Goal: Task Accomplishment & Management: Complete application form

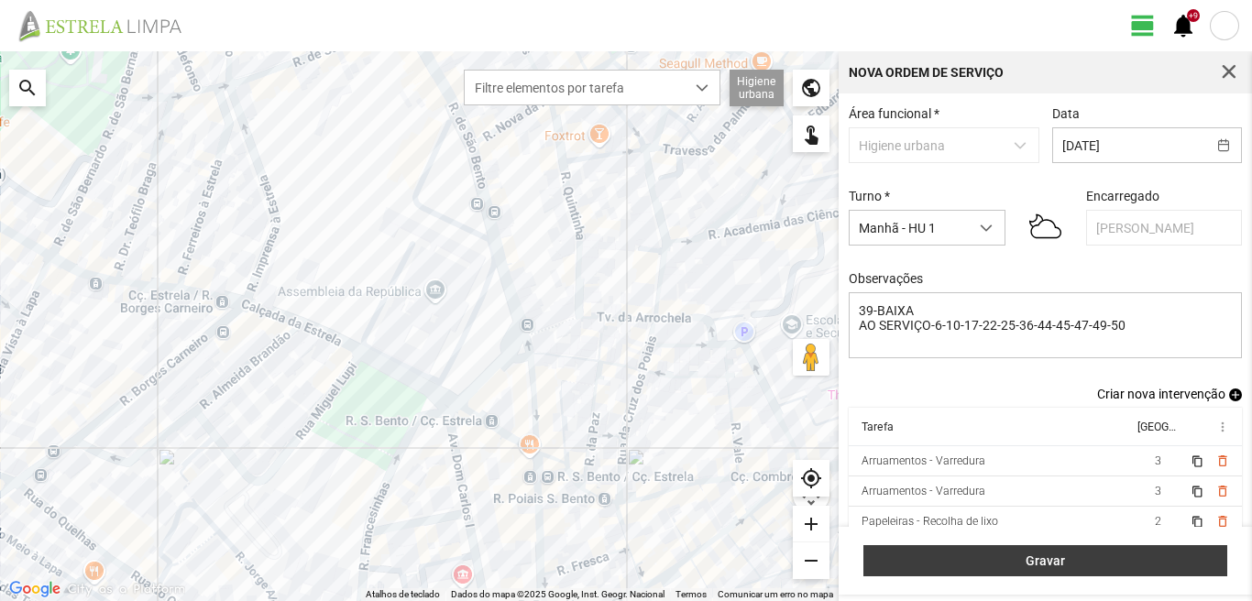
click at [1119, 545] on button "Gravar" at bounding box center [1046, 560] width 364 height 31
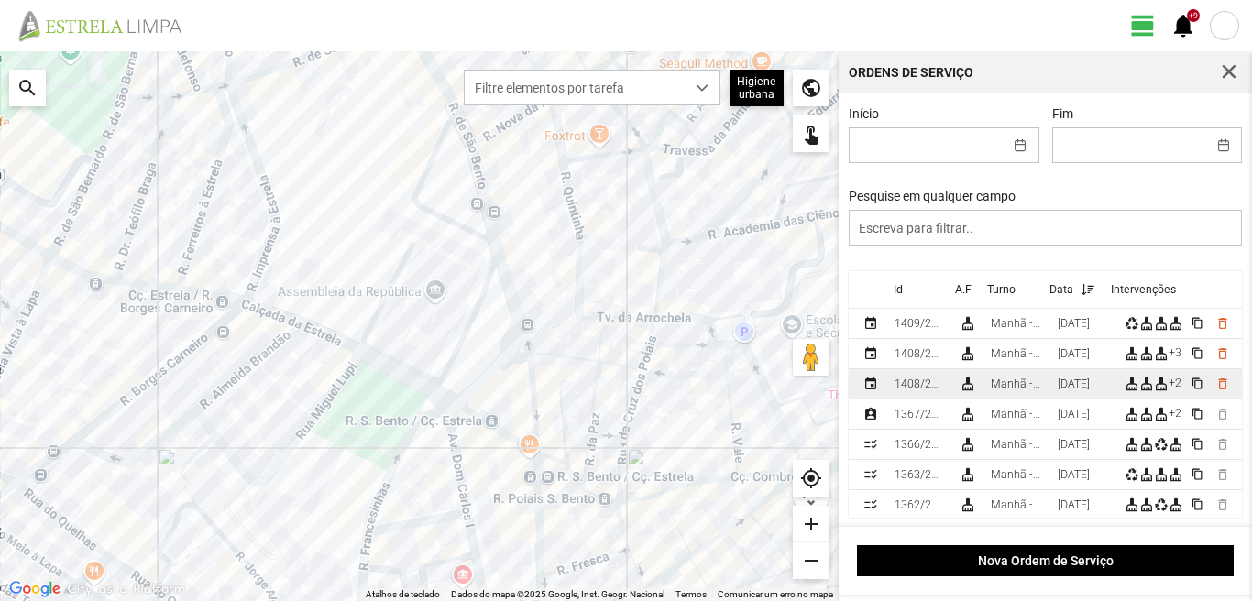
click at [1087, 385] on div "[DATE]" at bounding box center [1074, 384] width 32 height 13
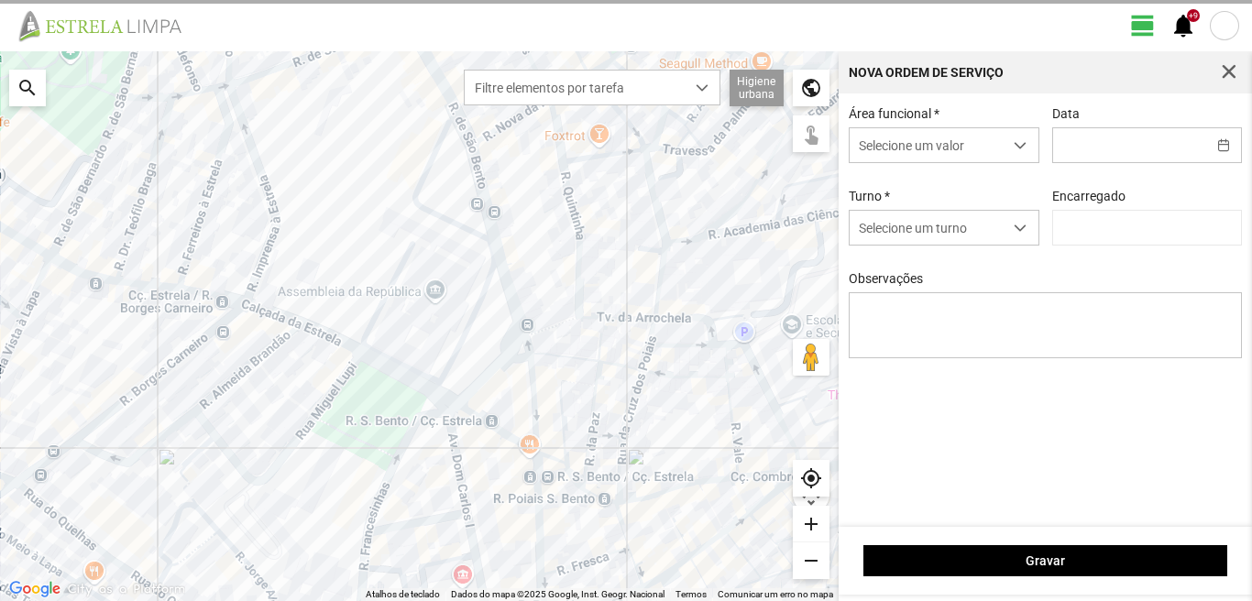
type input "[PERSON_NAME]"
type input "[DATE]"
type textarea "39-49-BAIXA AO SERVIÇO-6-10-17-22-25-36-44-45-47-50"
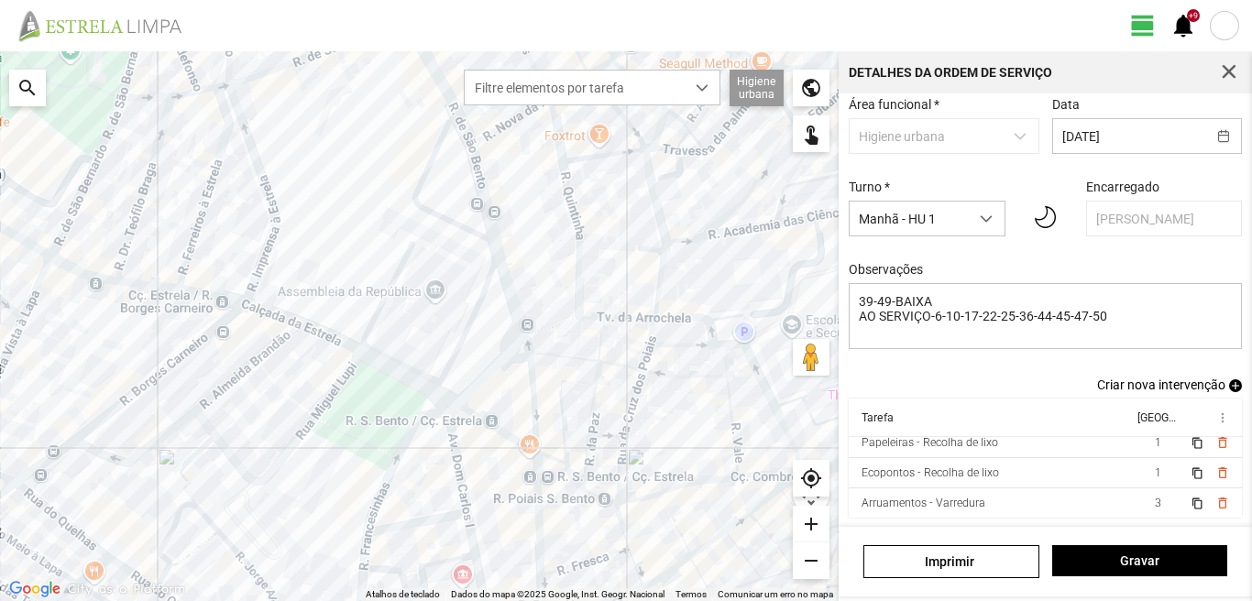
scroll to position [71, 0]
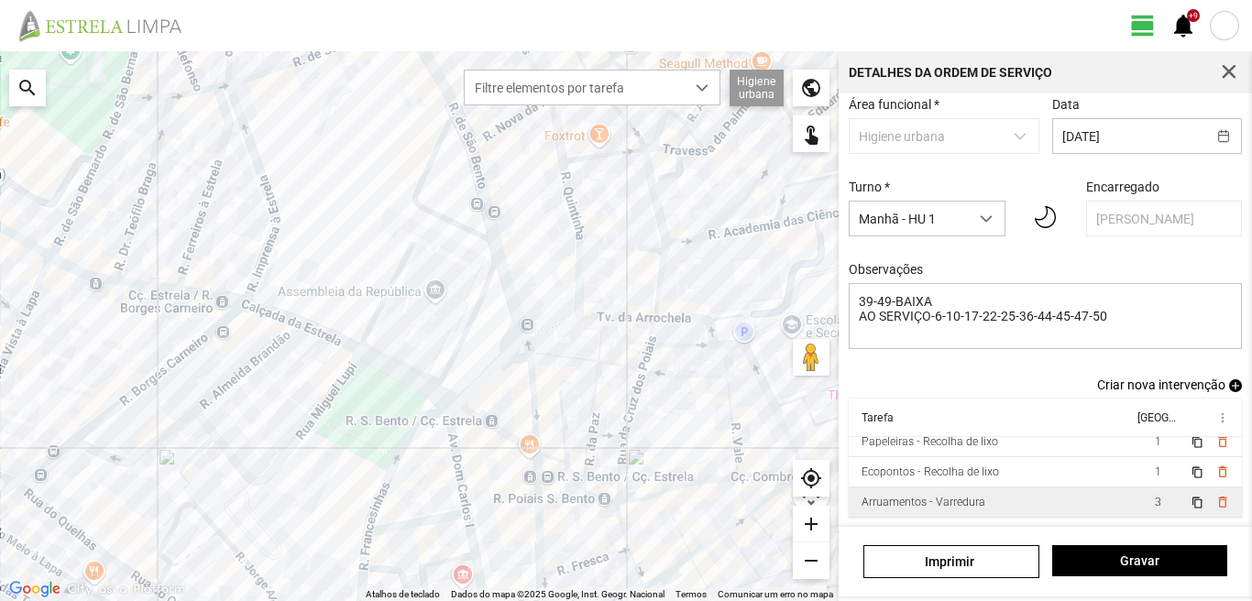
click at [1132, 492] on td "3" at bounding box center [1157, 503] width 51 height 30
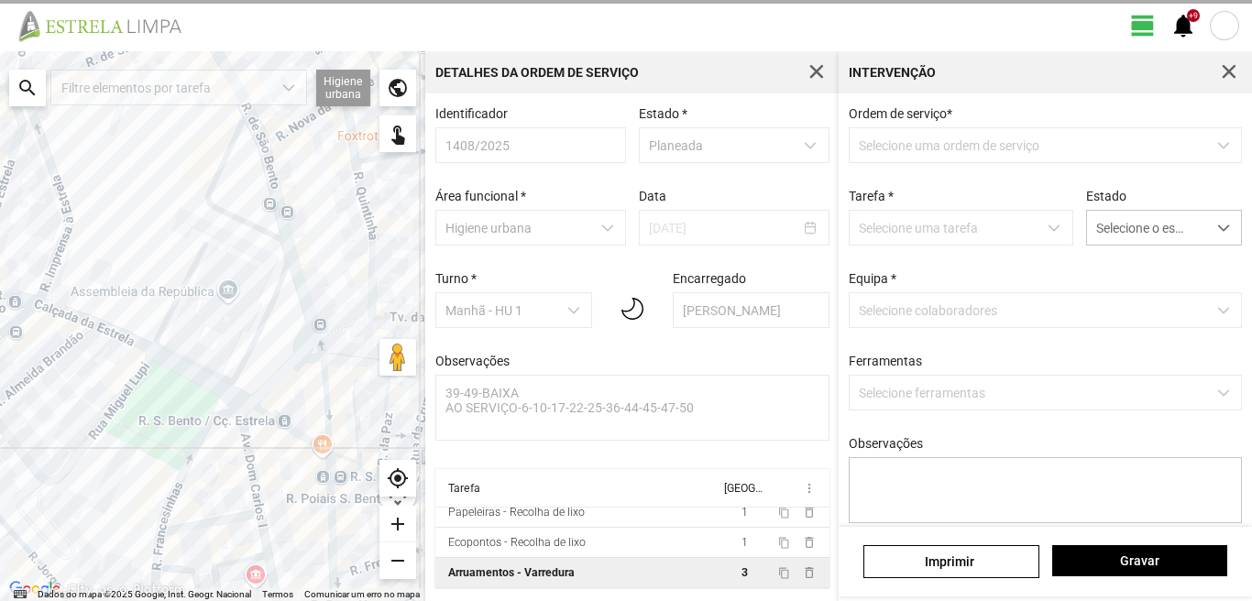
scroll to position [4, 0]
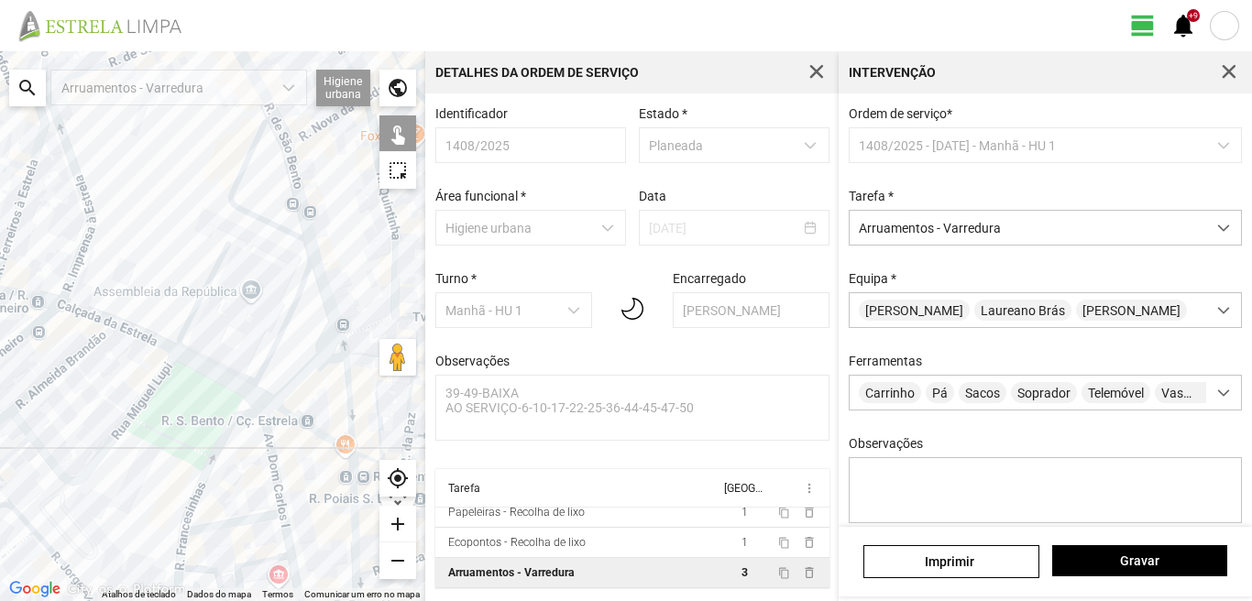
drag, startPoint x: 137, startPoint y: 339, endPoint x: 416, endPoint y: 492, distance: 318.8
click at [0, 51] on fbc-map "← Mover para a esquerda → Mover para a direita ↑ Mover para cima ↓ Mover para b…" at bounding box center [0, 51] width 0 height 0
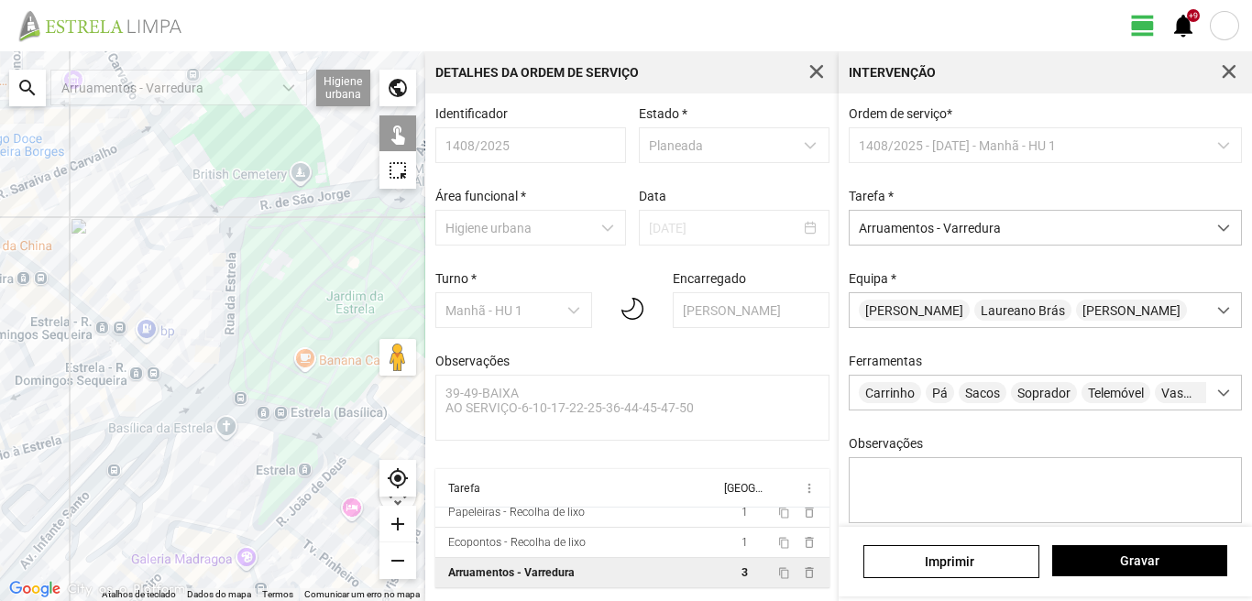
drag, startPoint x: 163, startPoint y: 455, endPoint x: 171, endPoint y: 315, distance: 139.5
click at [185, 356] on div at bounding box center [212, 326] width 425 height 550
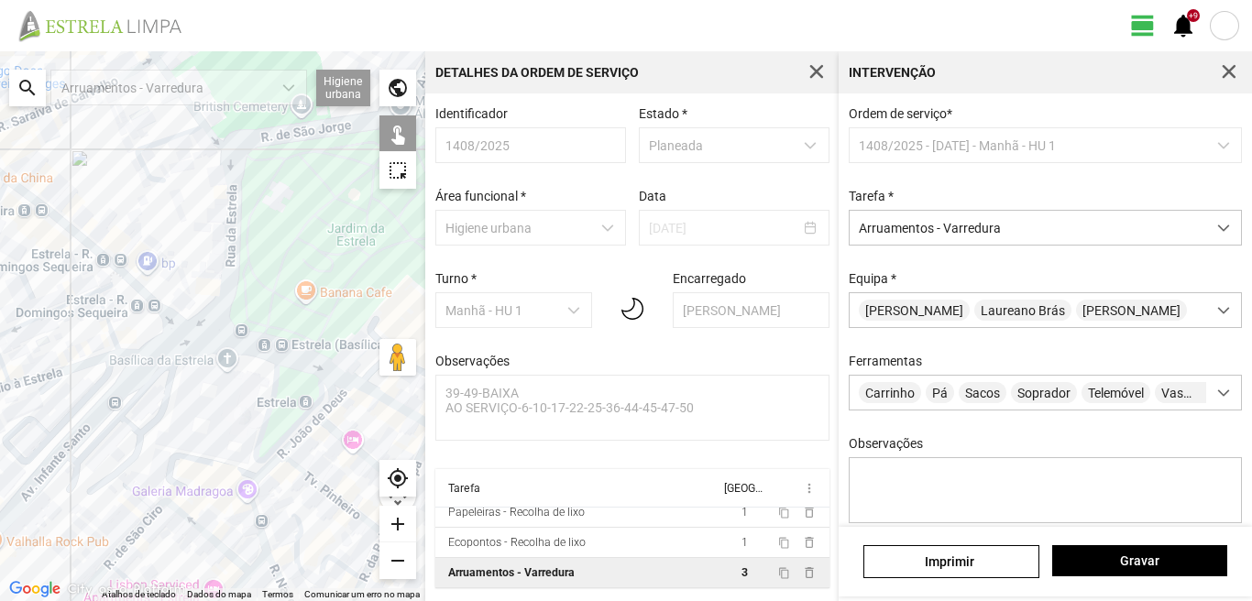
drag, startPoint x: 198, startPoint y: 429, endPoint x: 178, endPoint y: 358, distance: 74.3
click at [183, 377] on div at bounding box center [212, 326] width 425 height 550
click at [180, 367] on div at bounding box center [212, 326] width 425 height 550
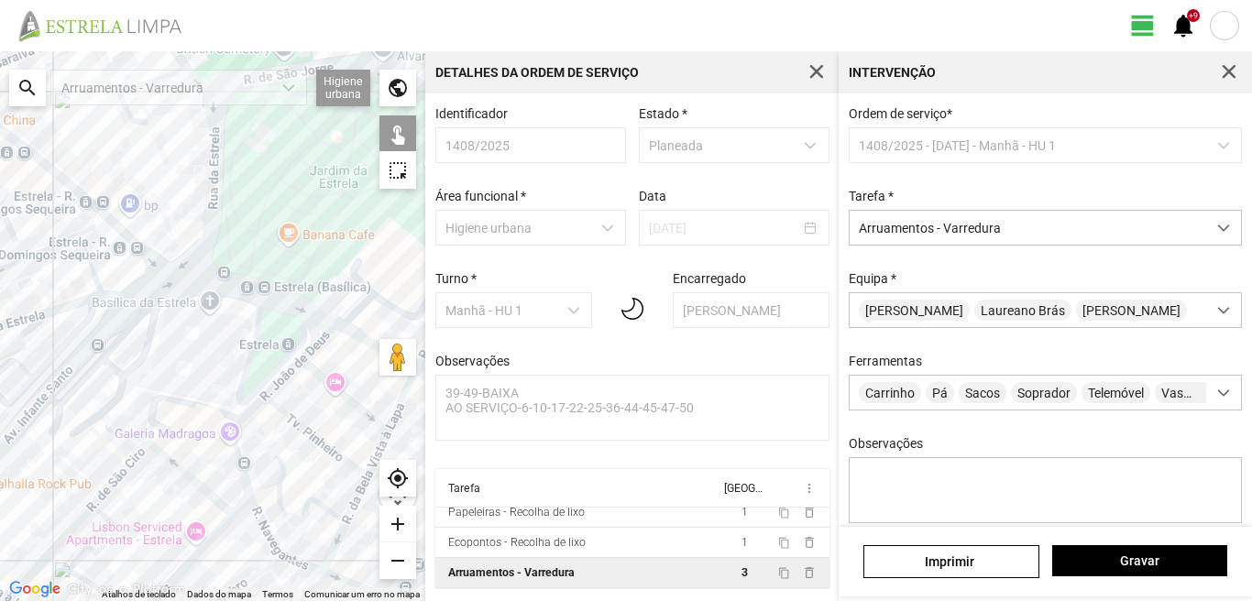
drag, startPoint x: 150, startPoint y: 313, endPoint x: 162, endPoint y: 402, distance: 90.6
click at [160, 360] on div at bounding box center [212, 326] width 425 height 550
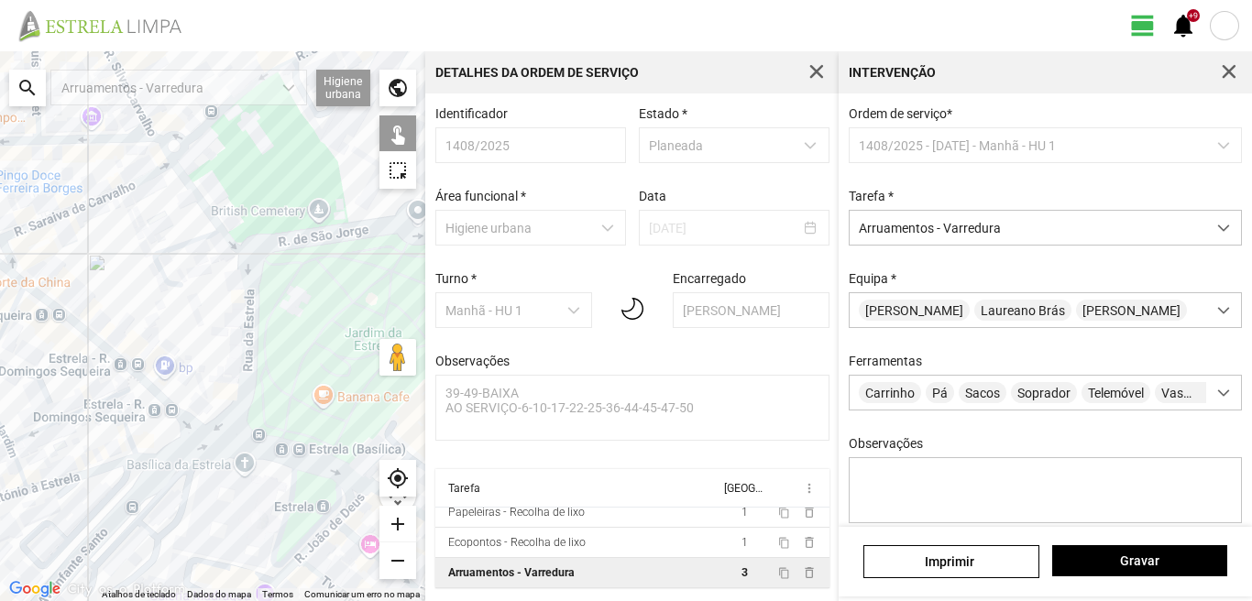
drag, startPoint x: 149, startPoint y: 371, endPoint x: 98, endPoint y: 131, distance: 245.6
click at [101, 134] on div at bounding box center [212, 326] width 425 height 550
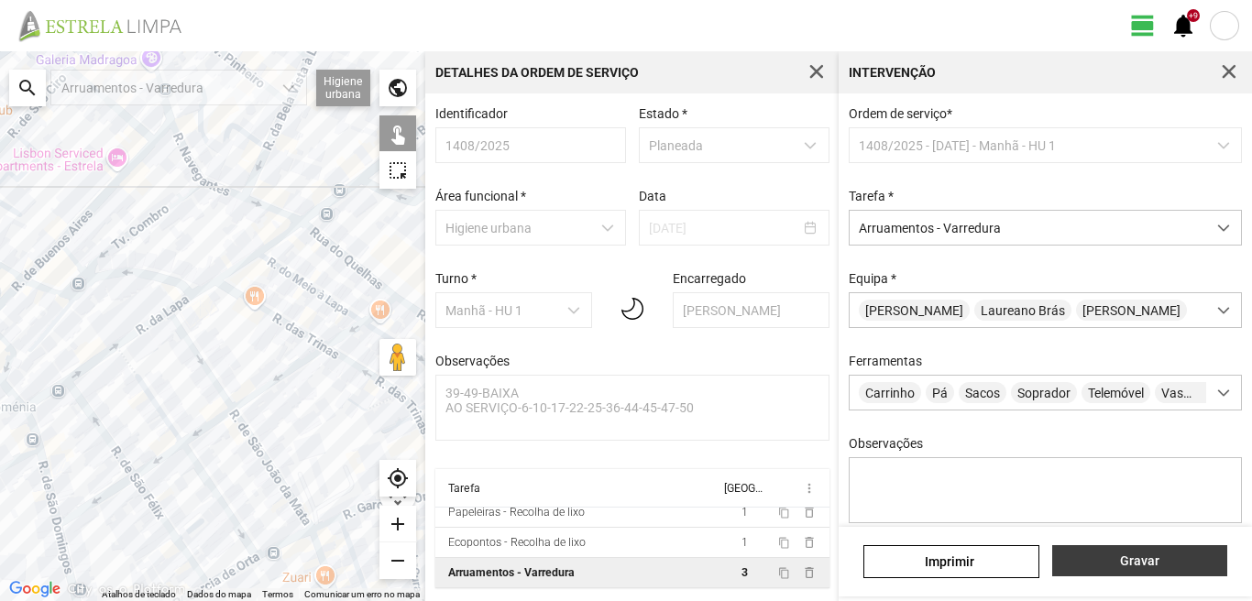
click at [1110, 562] on span "Gravar" at bounding box center [1140, 561] width 156 height 15
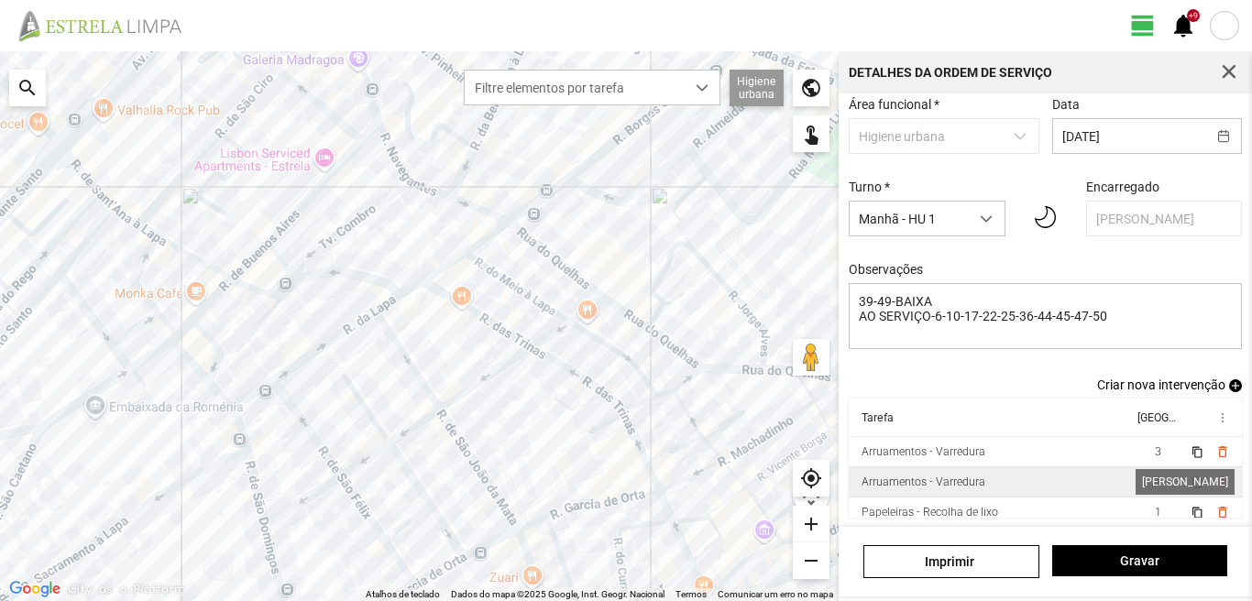
click at [1155, 481] on span "1" at bounding box center [1158, 482] width 6 height 13
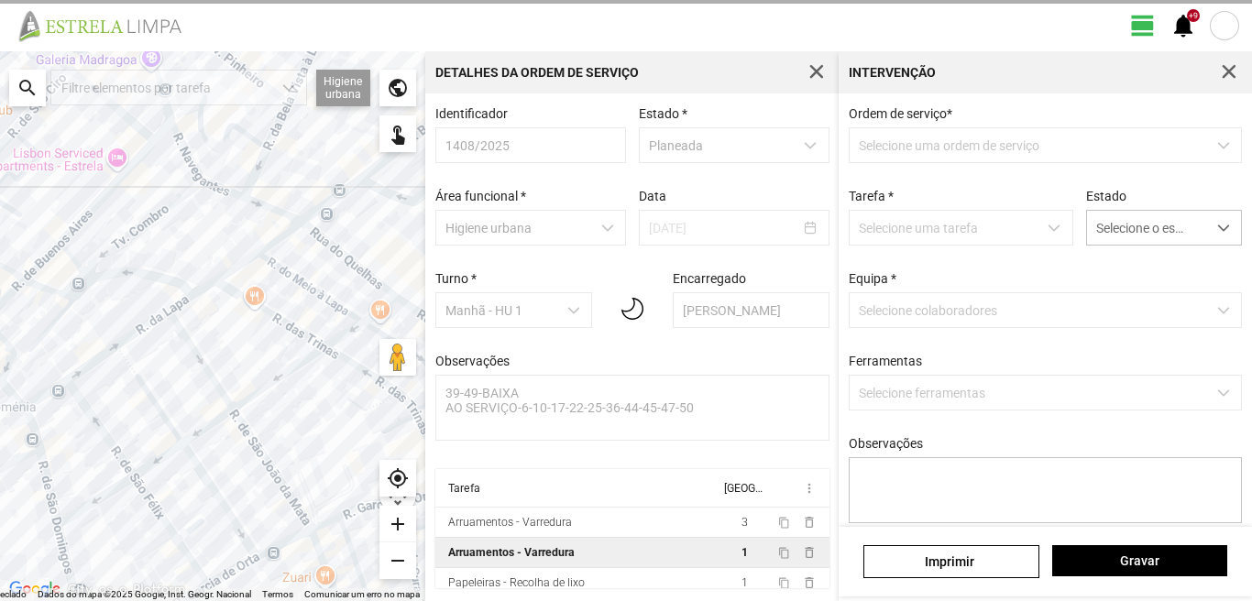
scroll to position [4, 0]
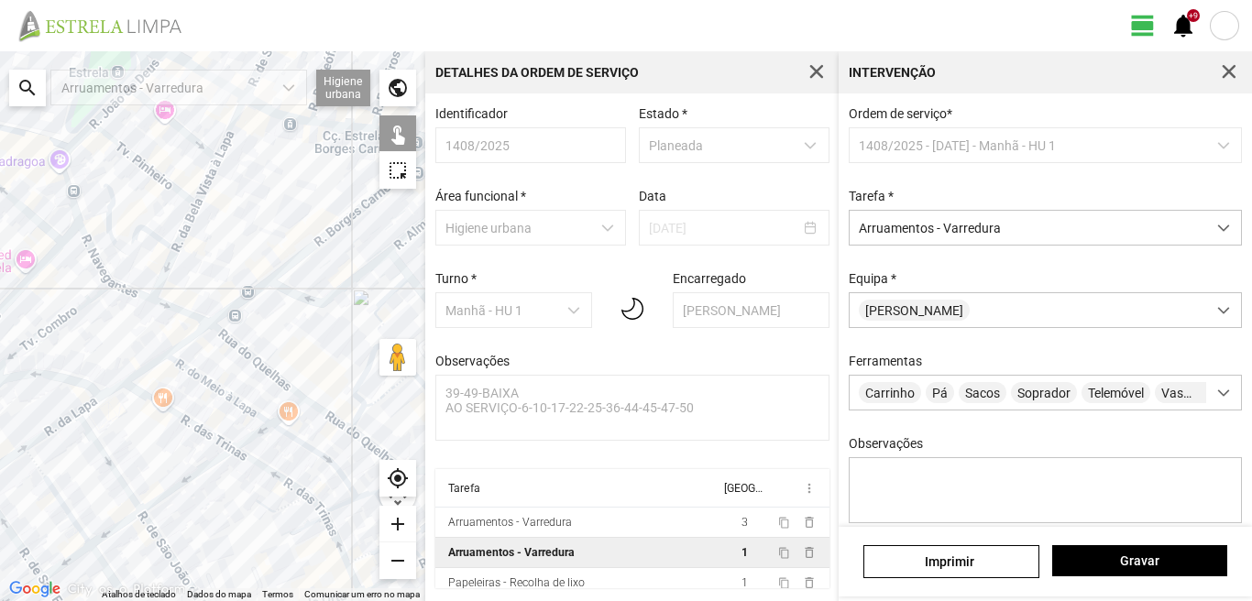
drag, startPoint x: 248, startPoint y: 331, endPoint x: 101, endPoint y: 462, distance: 196.7
click at [105, 461] on div at bounding box center [212, 326] width 425 height 550
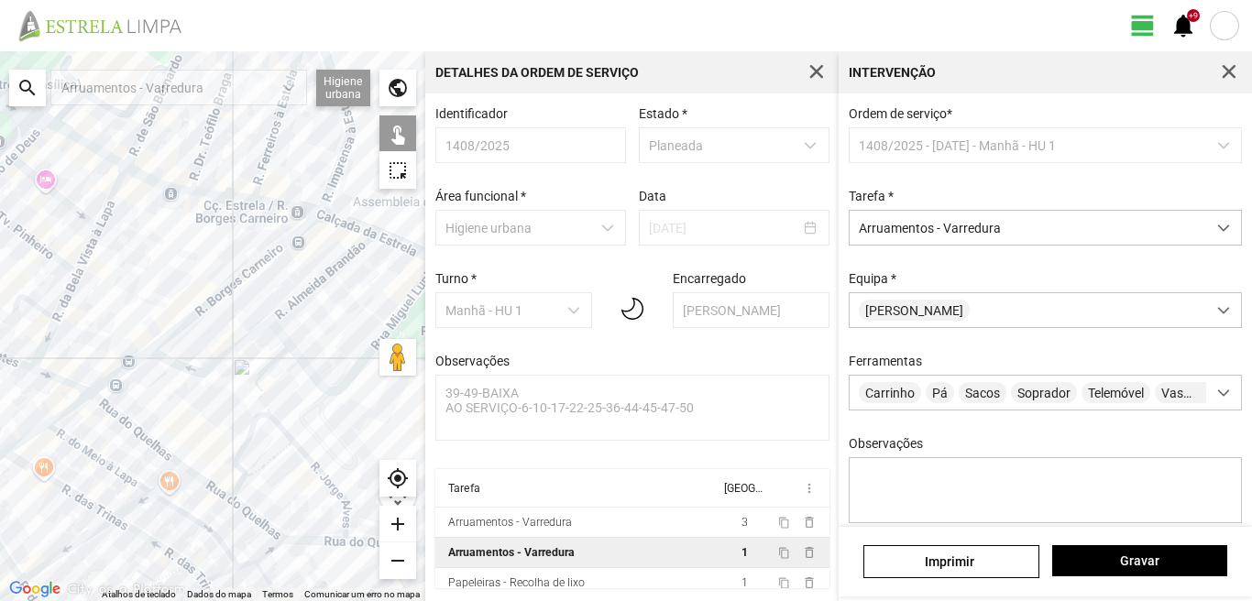
drag, startPoint x: 204, startPoint y: 373, endPoint x: 158, endPoint y: 414, distance: 61.7
click at [160, 413] on div at bounding box center [212, 326] width 425 height 550
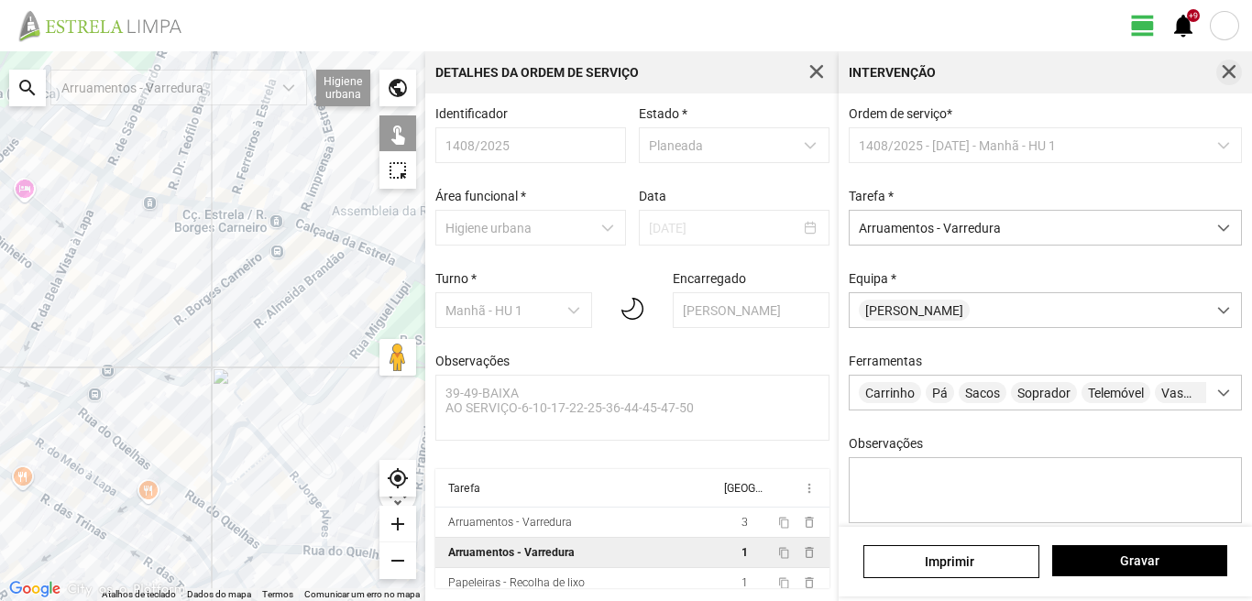
click at [1230, 64] on span "button" at bounding box center [1229, 72] width 17 height 17
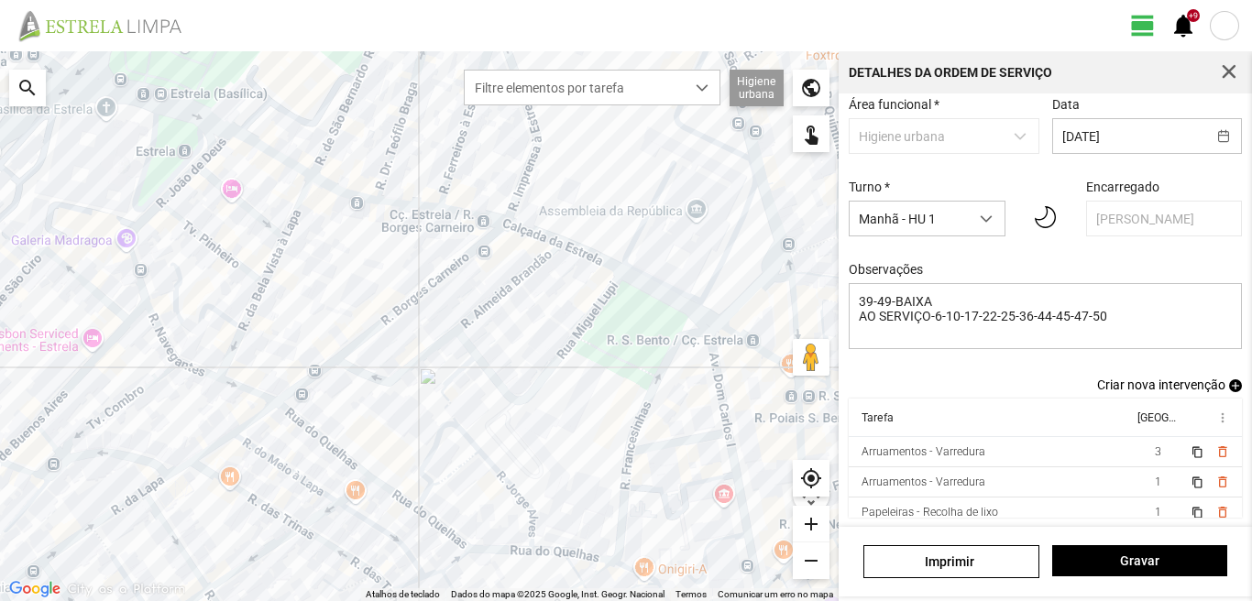
click at [1229, 382] on span "add" at bounding box center [1235, 386] width 13 height 13
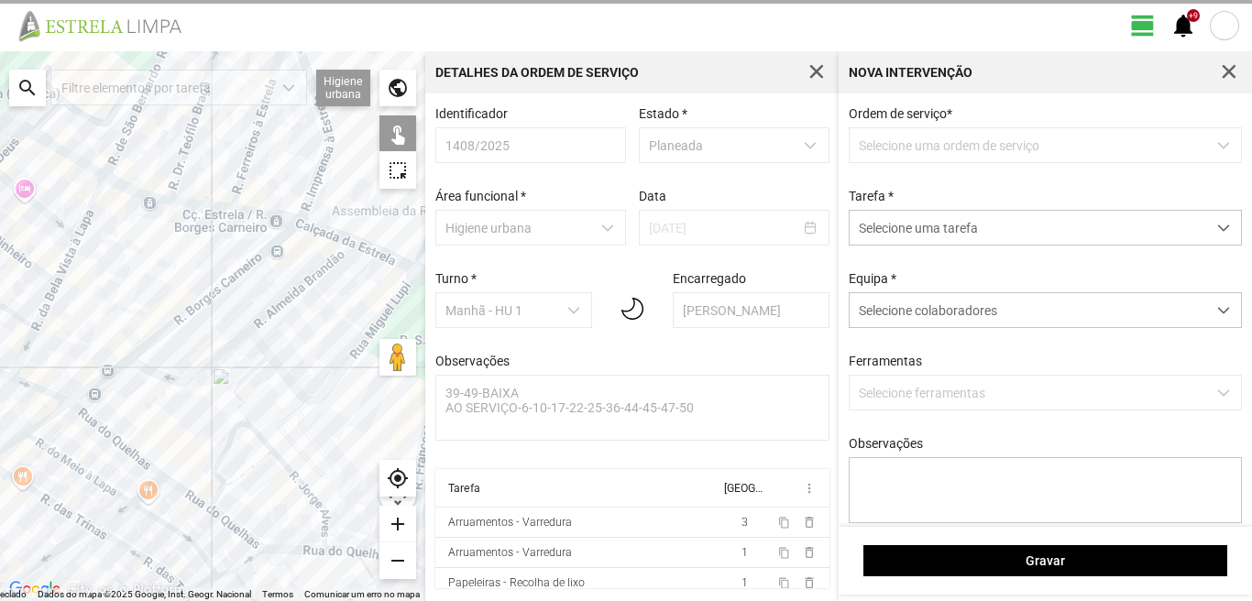
scroll to position [4, 0]
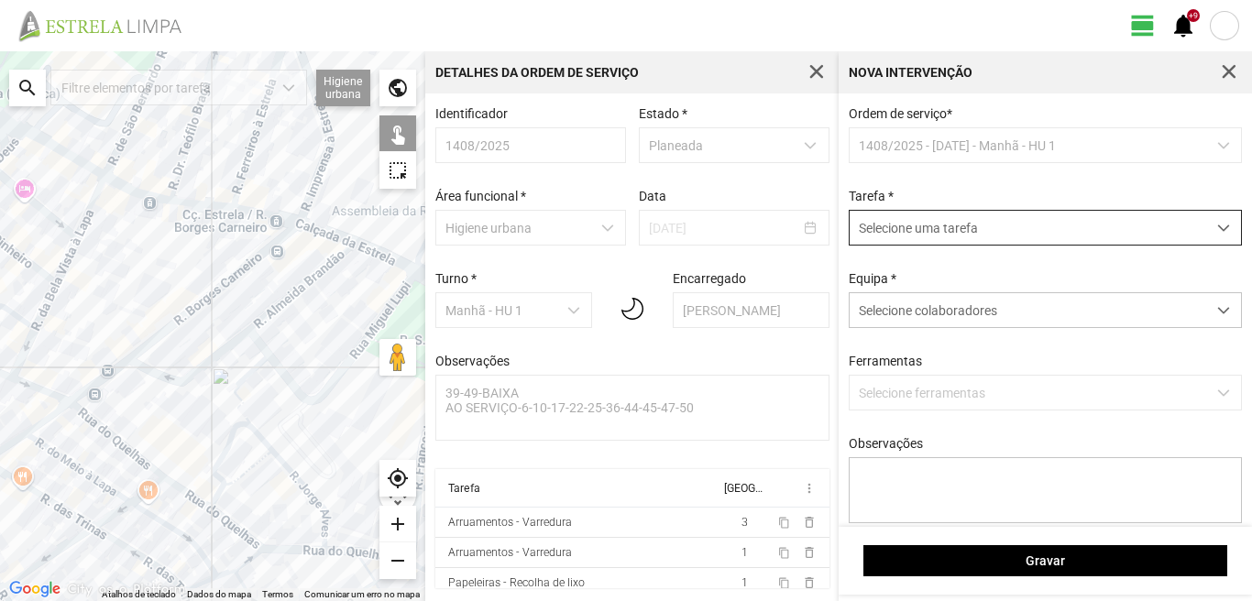
click at [978, 232] on span "Selecione uma tarefa" at bounding box center [1028, 228] width 357 height 34
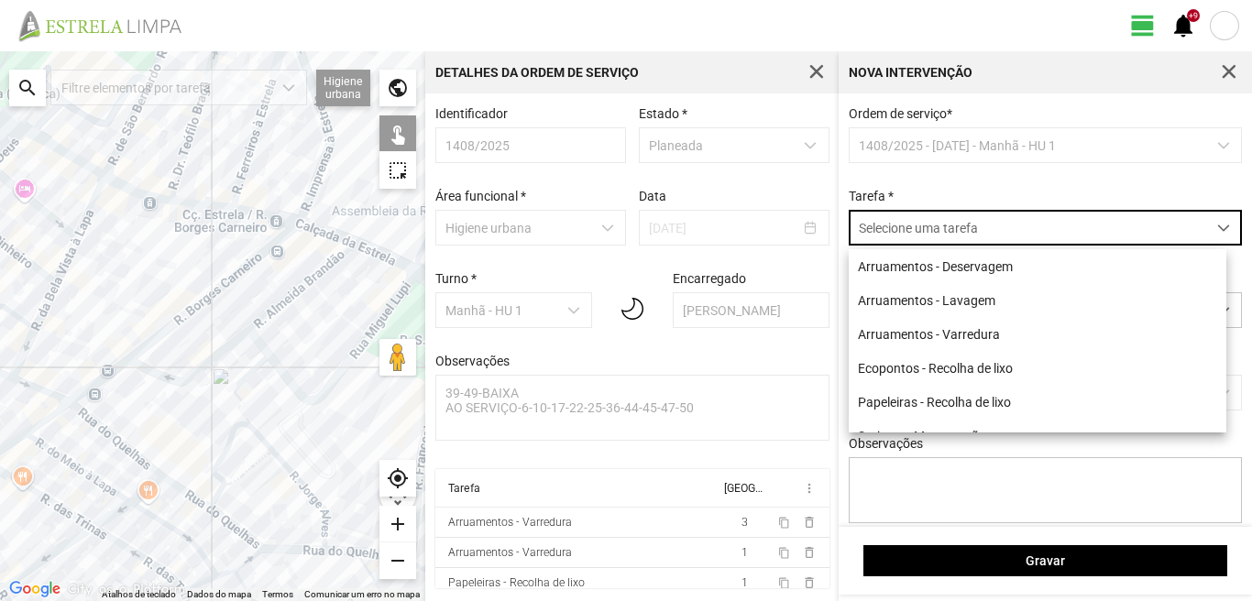
scroll to position [10, 82]
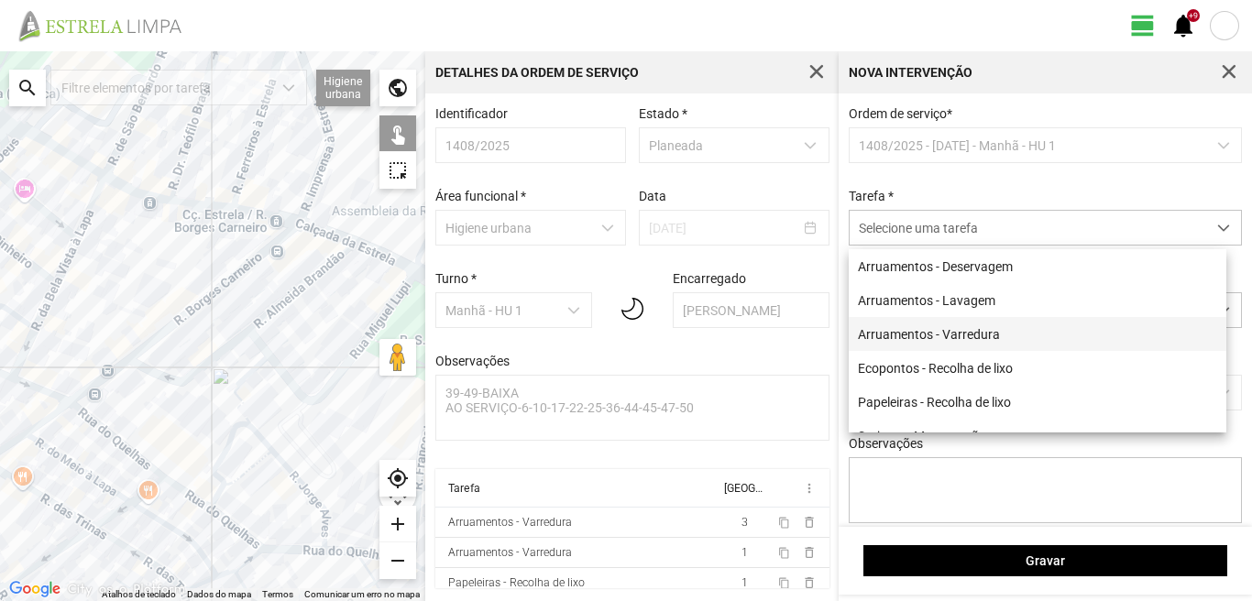
click at [951, 332] on li "Arruamentos - Varredura" at bounding box center [1038, 334] width 378 height 34
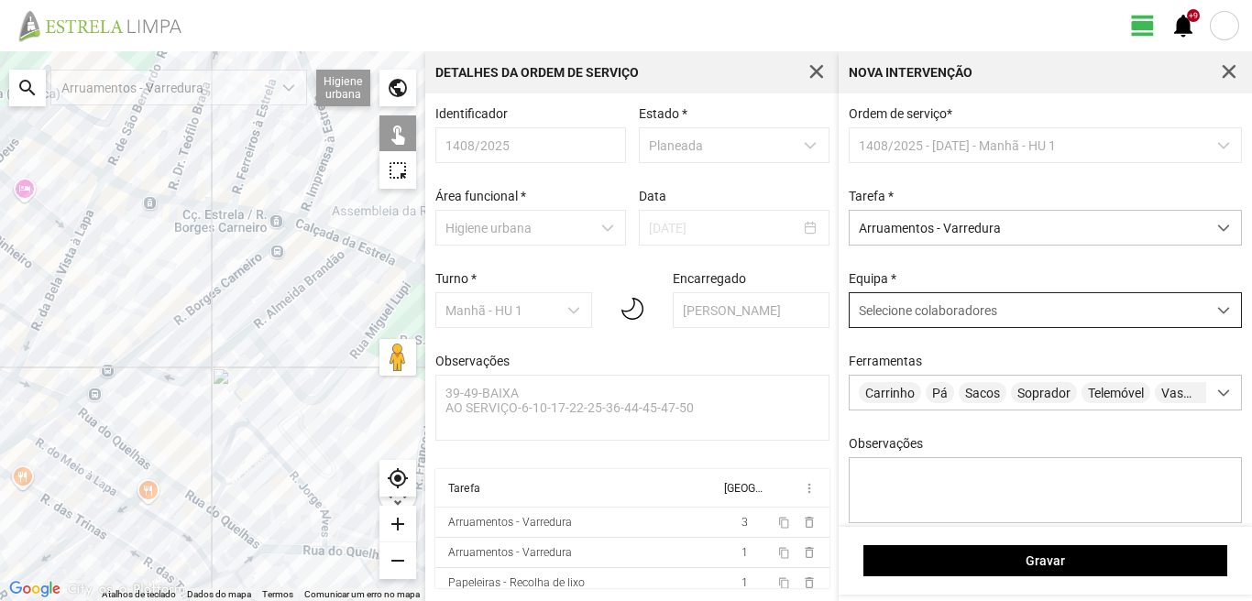
click at [948, 315] on span "Selecione colaboradores" at bounding box center [928, 310] width 138 height 15
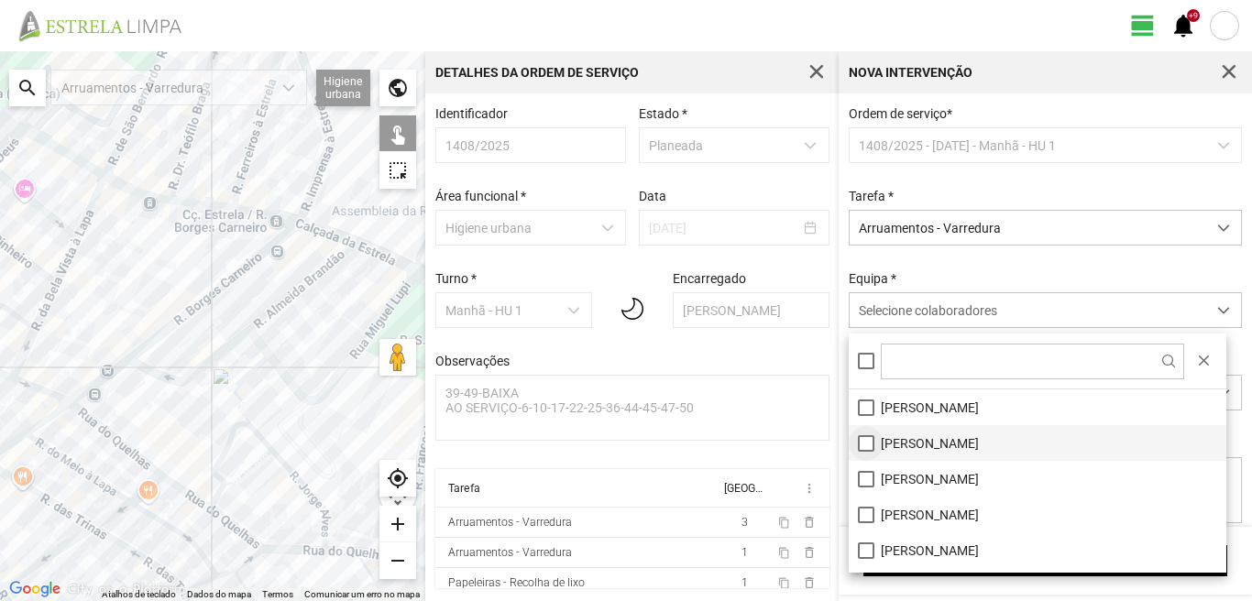
click at [862, 441] on li "[PERSON_NAME]" at bounding box center [1038, 443] width 378 height 36
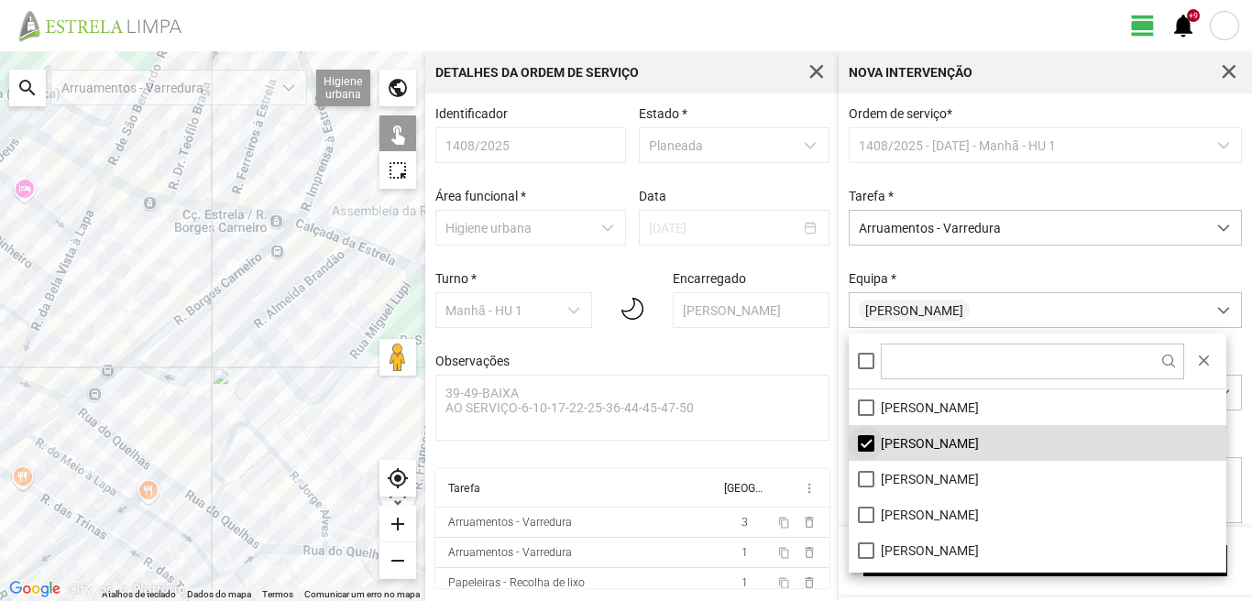
scroll to position [246, 0]
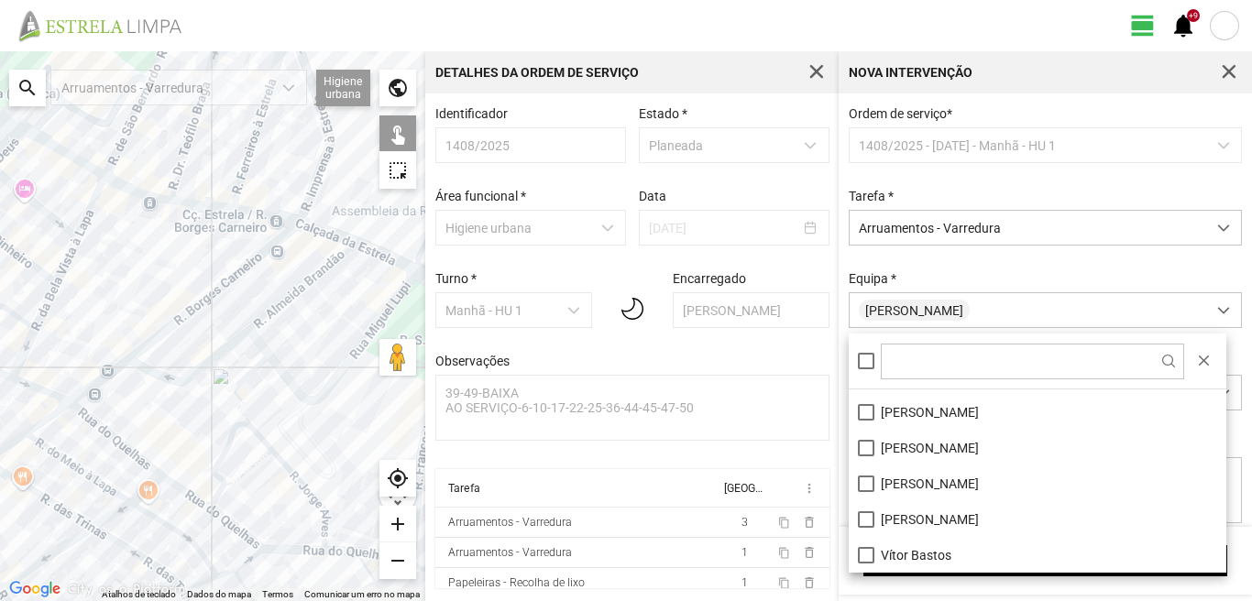
click at [862, 441] on li "[PERSON_NAME]" at bounding box center [1038, 448] width 378 height 36
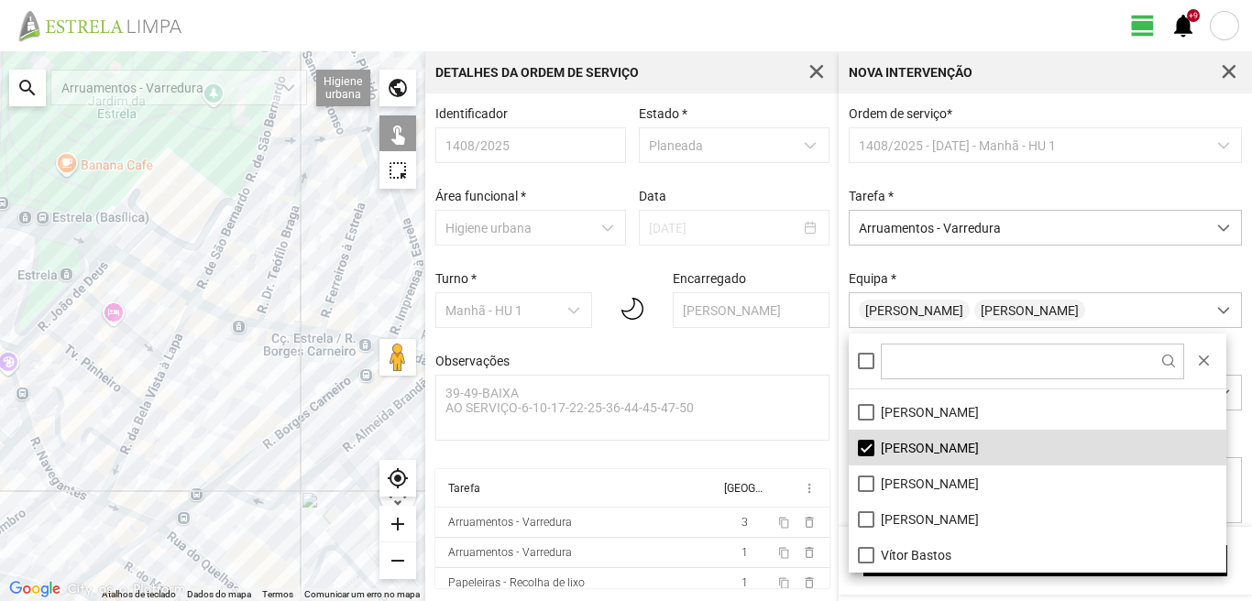
drag, startPoint x: 196, startPoint y: 193, endPoint x: 301, endPoint y: 328, distance: 170.5
click at [292, 326] on div at bounding box center [212, 326] width 425 height 550
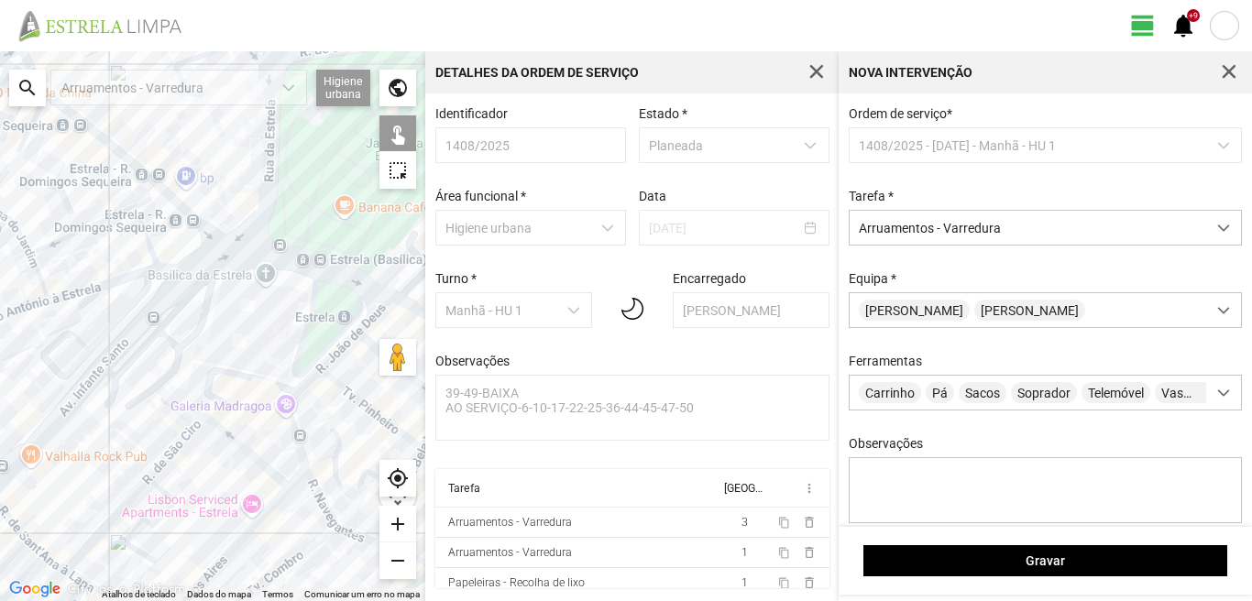
drag, startPoint x: 11, startPoint y: 282, endPoint x: 259, endPoint y: 300, distance: 249.0
click at [259, 300] on div at bounding box center [212, 326] width 425 height 550
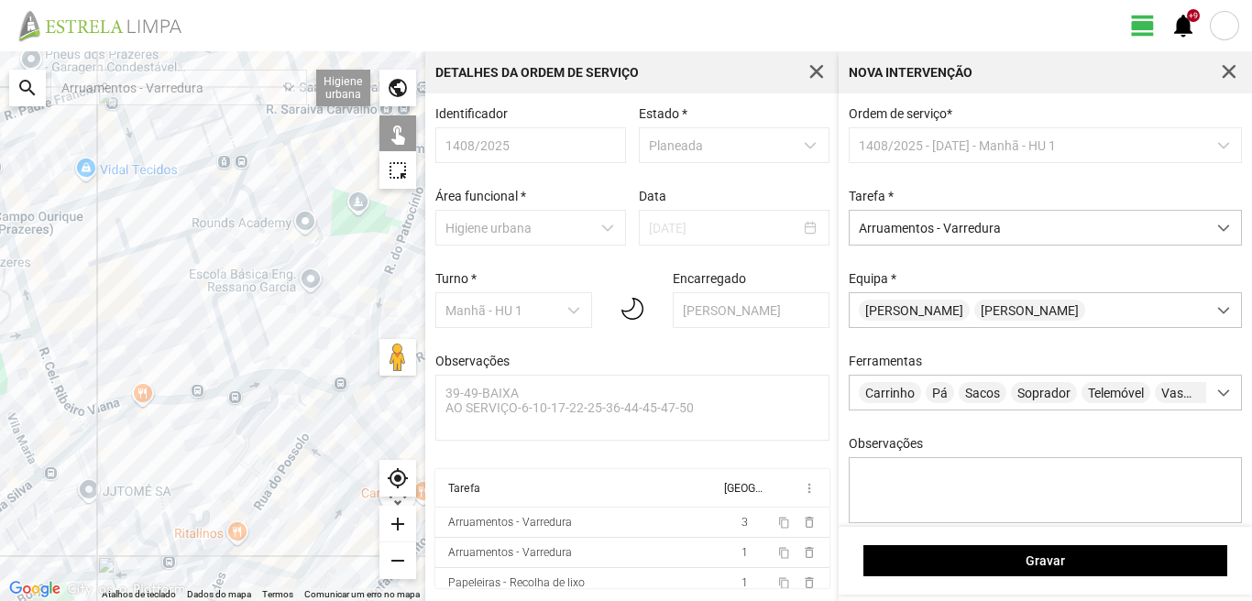
drag, startPoint x: 122, startPoint y: 343, endPoint x: 95, endPoint y: 343, distance: 26.6
click at [95, 343] on div at bounding box center [212, 326] width 425 height 550
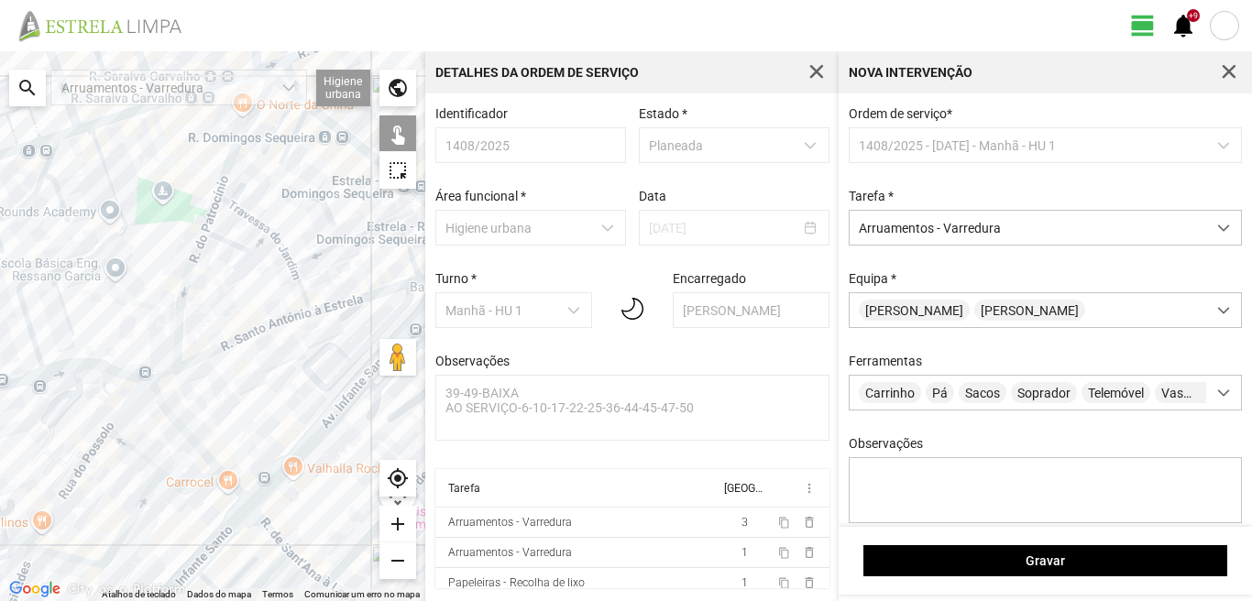
click at [248, 124] on div at bounding box center [212, 326] width 425 height 550
click at [205, 215] on div at bounding box center [212, 326] width 425 height 550
click at [194, 256] on div at bounding box center [212, 326] width 425 height 550
click at [188, 256] on div at bounding box center [212, 326] width 425 height 550
click at [250, 215] on div at bounding box center [212, 326] width 425 height 550
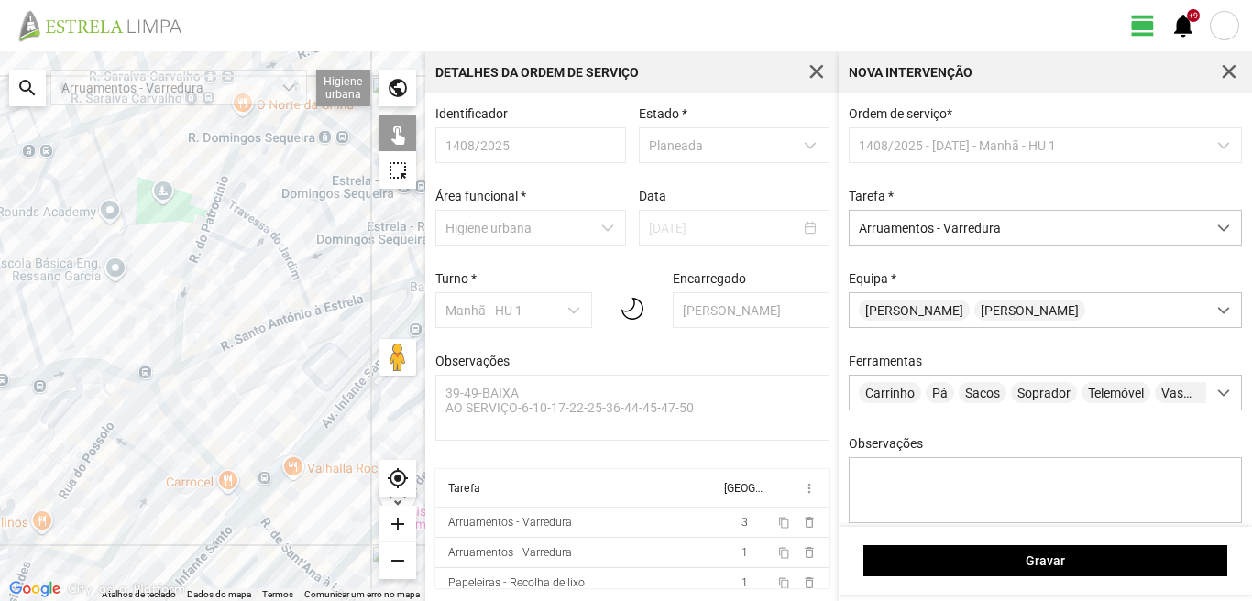
click at [249, 220] on div at bounding box center [212, 326] width 425 height 550
click at [233, 239] on div at bounding box center [212, 326] width 425 height 550
click at [233, 245] on div at bounding box center [212, 326] width 425 height 550
click at [237, 261] on div at bounding box center [212, 326] width 425 height 550
click at [284, 250] on div at bounding box center [212, 326] width 425 height 550
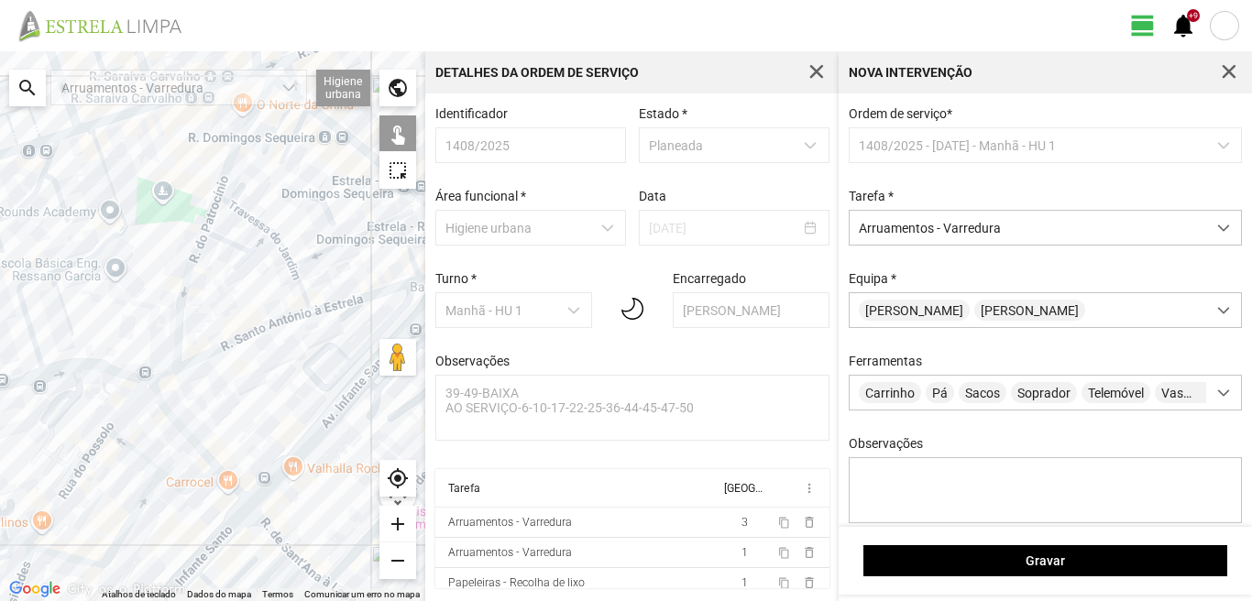
click at [302, 291] on div at bounding box center [212, 326] width 425 height 550
click at [322, 249] on div at bounding box center [212, 326] width 425 height 550
click at [323, 255] on div at bounding box center [212, 326] width 425 height 550
click at [409, 246] on div at bounding box center [212, 326] width 425 height 550
click at [355, 297] on div at bounding box center [212, 326] width 425 height 550
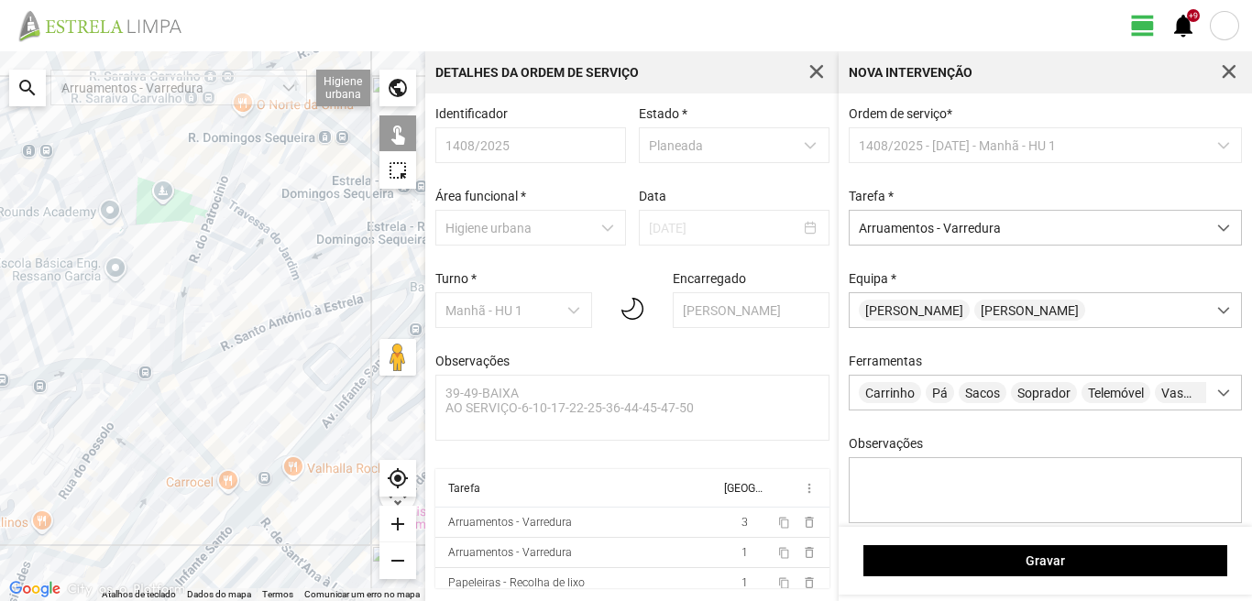
click at [270, 325] on div at bounding box center [212, 326] width 425 height 550
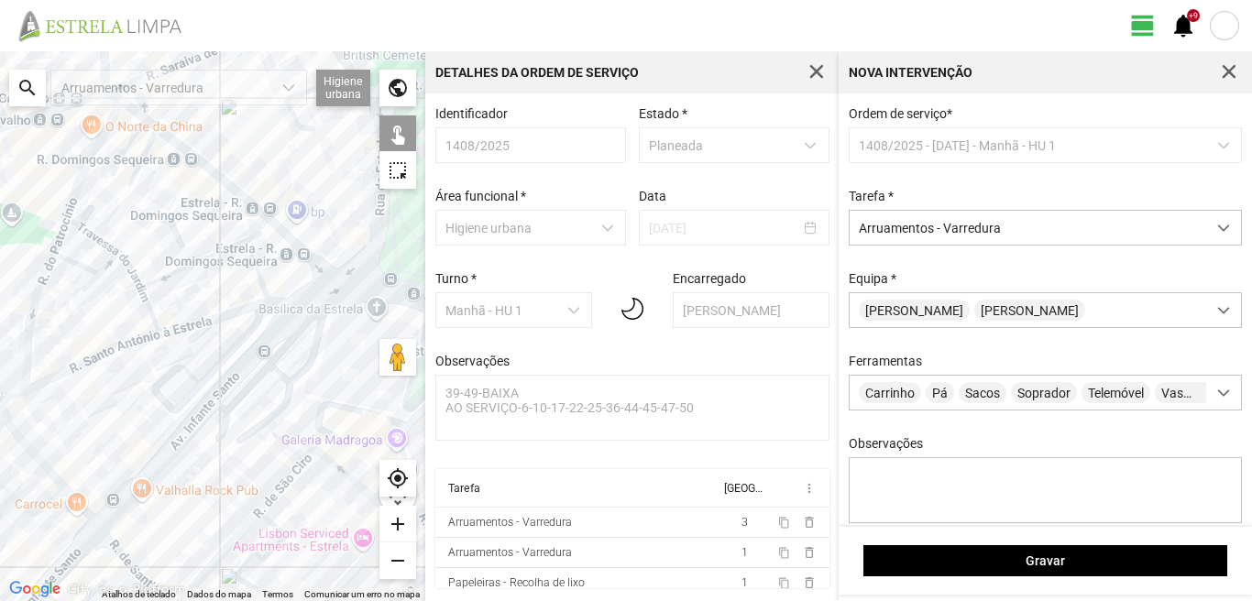
drag, startPoint x: 273, startPoint y: 319, endPoint x: 117, endPoint y: 342, distance: 157.5
click at [118, 342] on div at bounding box center [212, 326] width 425 height 550
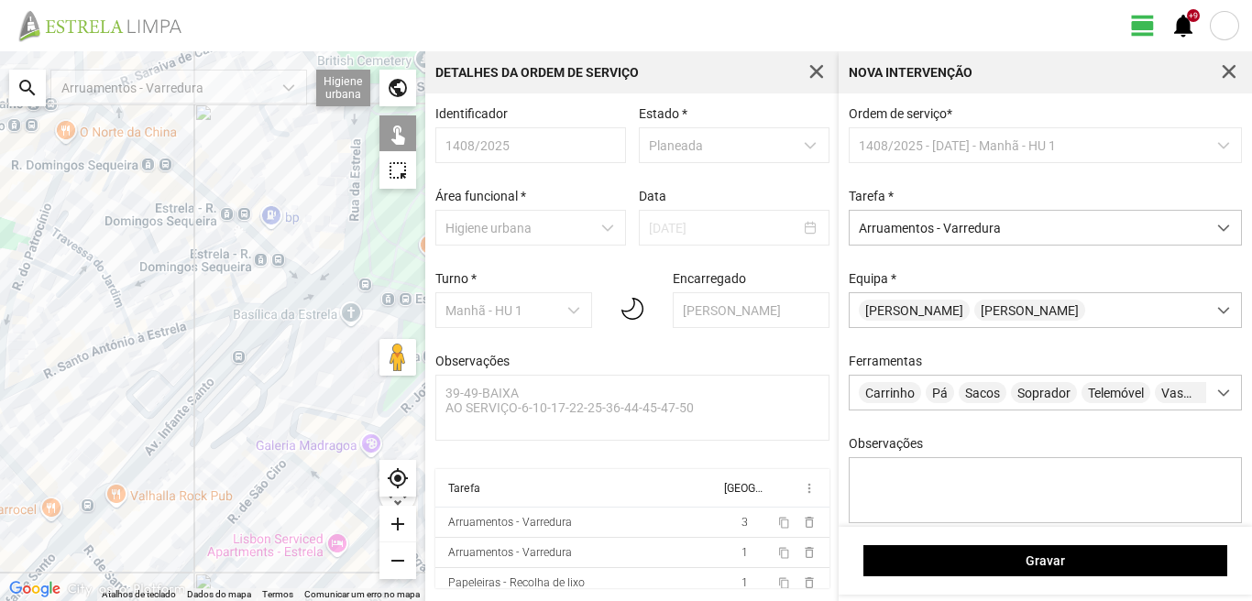
click at [259, 311] on div at bounding box center [212, 326] width 425 height 550
click at [259, 285] on div at bounding box center [212, 326] width 425 height 550
click at [233, 238] on div at bounding box center [212, 326] width 425 height 550
drag, startPoint x: 91, startPoint y: 309, endPoint x: 156, endPoint y: 261, distance: 80.7
click at [155, 261] on div at bounding box center [212, 326] width 425 height 550
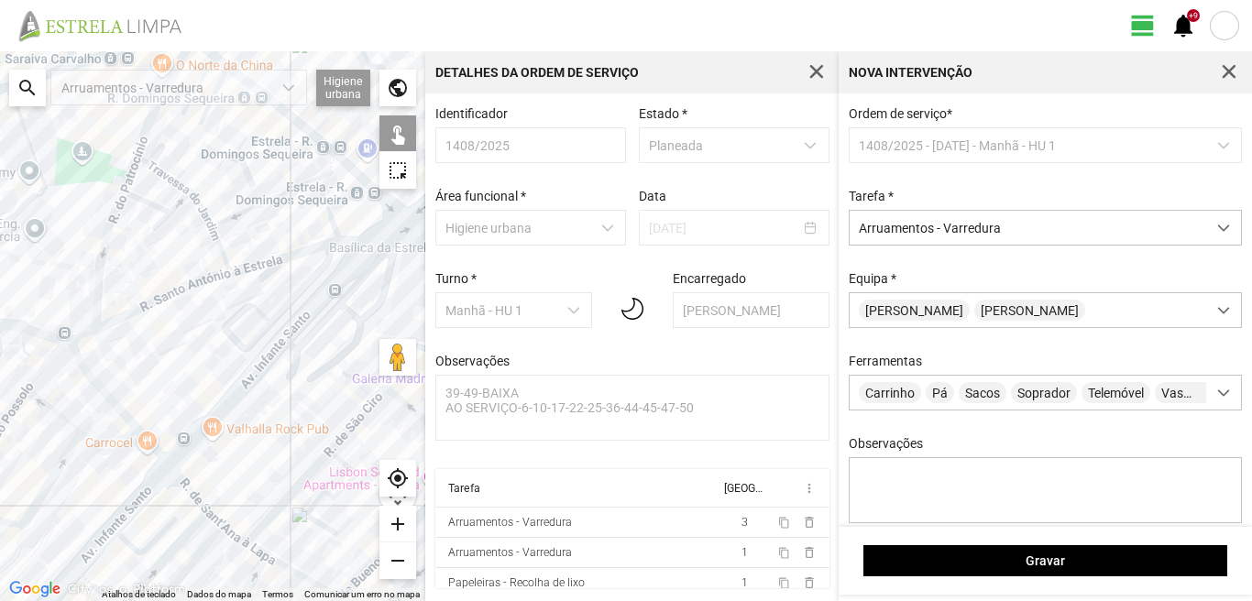
click at [92, 379] on div at bounding box center [212, 326] width 425 height 550
click at [86, 337] on div at bounding box center [212, 326] width 425 height 550
click at [45, 362] on div at bounding box center [212, 326] width 425 height 550
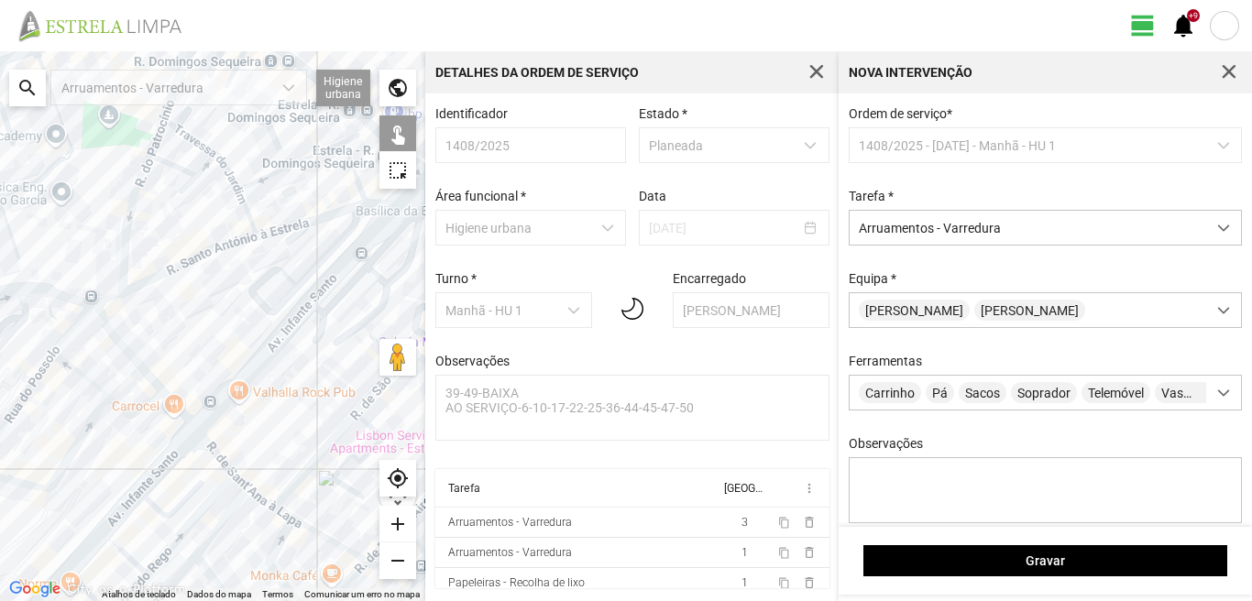
drag, startPoint x: 75, startPoint y: 396, endPoint x: 136, endPoint y: 315, distance: 100.8
click at [135, 317] on div at bounding box center [212, 326] width 425 height 550
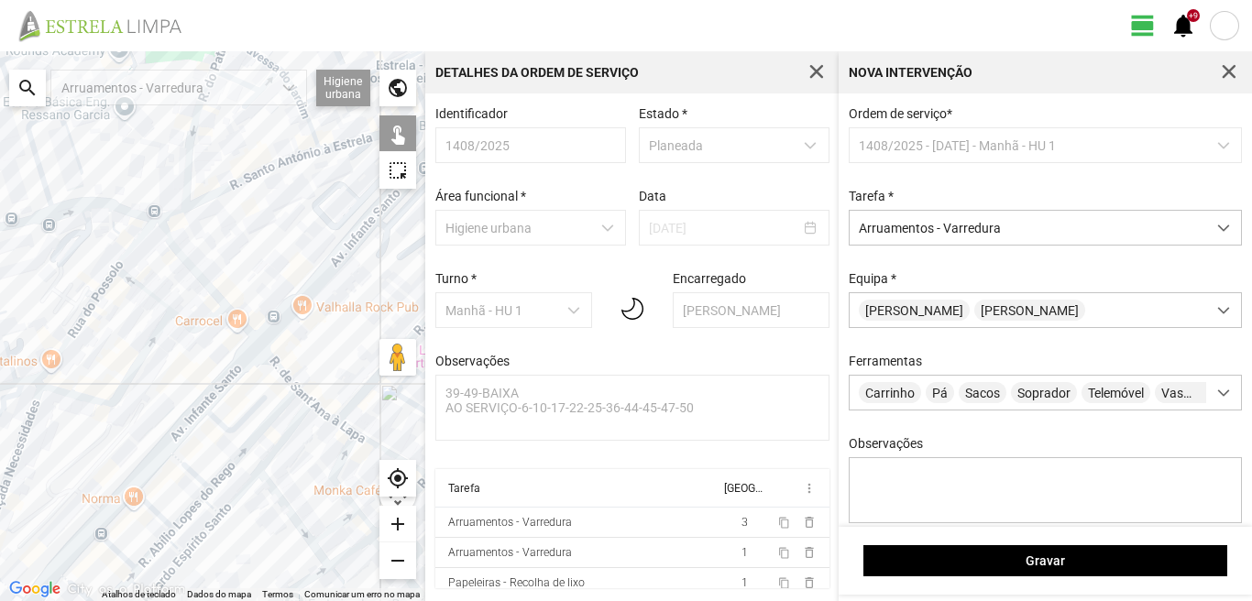
click at [74, 332] on div at bounding box center [212, 326] width 425 height 550
click at [40, 387] on div at bounding box center [212, 326] width 425 height 550
click at [36, 382] on div at bounding box center [212, 326] width 425 height 550
click at [147, 294] on div at bounding box center [212, 326] width 425 height 550
click at [195, 326] on div at bounding box center [212, 326] width 425 height 550
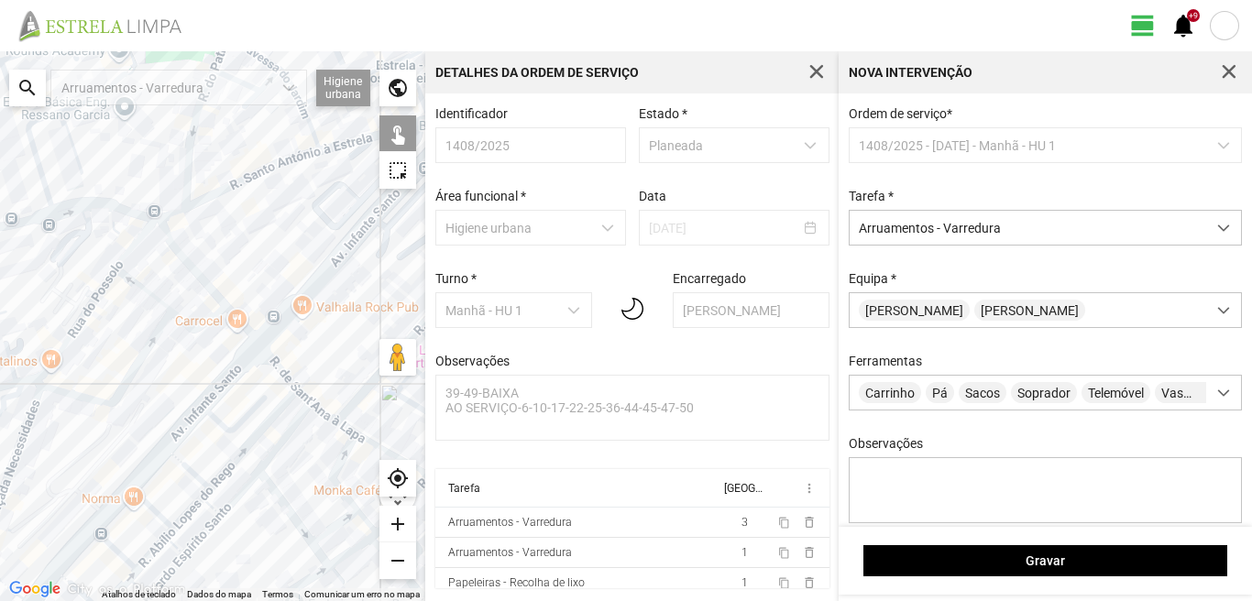
click at [244, 332] on div at bounding box center [212, 326] width 425 height 550
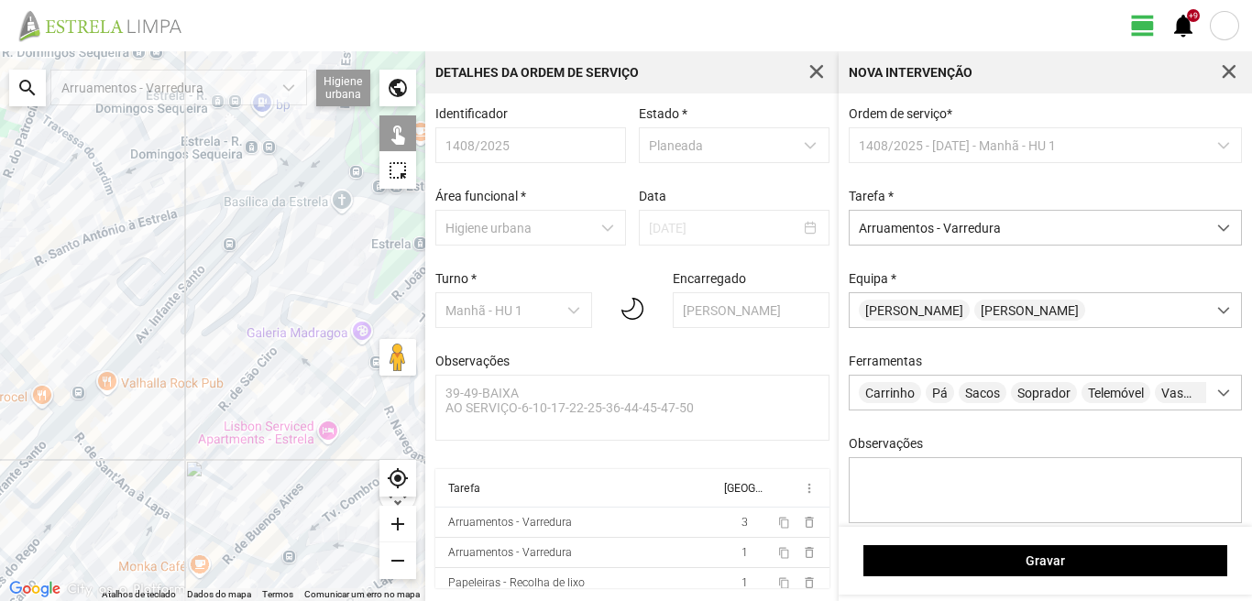
drag, startPoint x: 269, startPoint y: 239, endPoint x: 65, endPoint y: 315, distance: 217.3
click at [66, 315] on div at bounding box center [212, 326] width 425 height 550
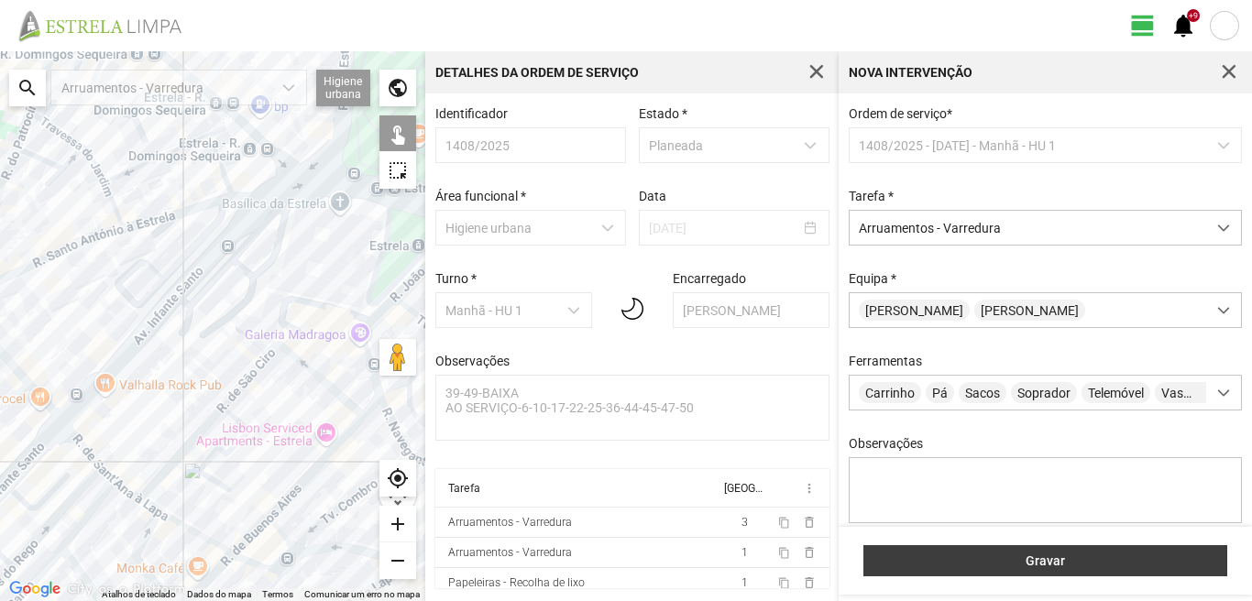
click at [1060, 558] on span "Gravar" at bounding box center [1046, 561] width 345 height 15
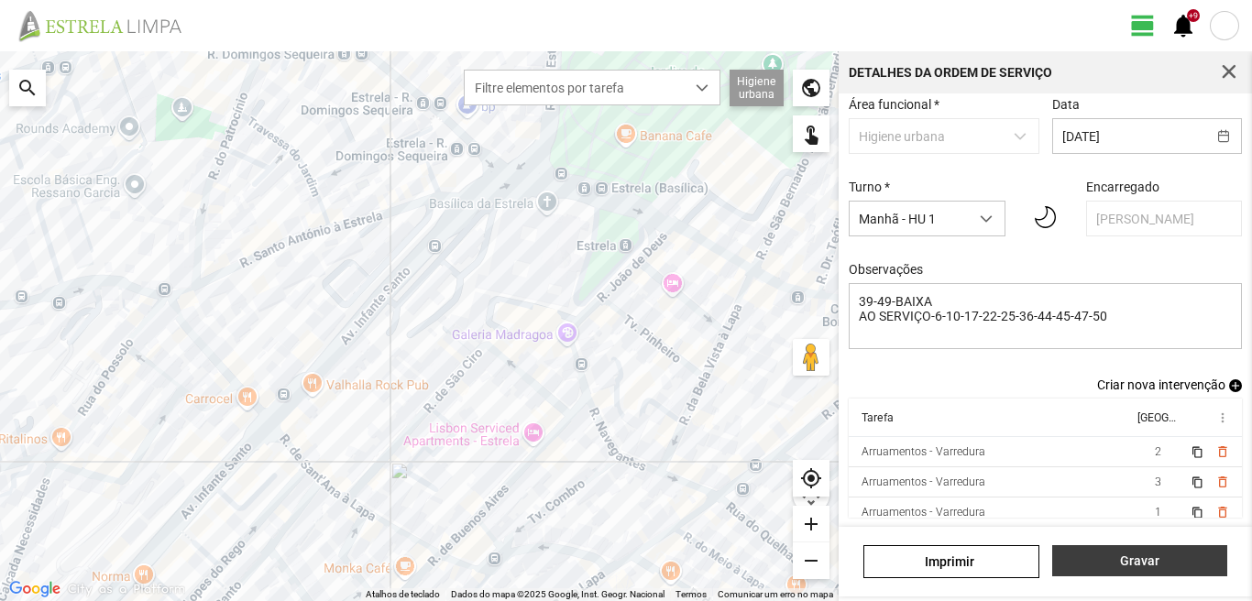
click at [1152, 556] on span "Gravar" at bounding box center [1140, 561] width 156 height 15
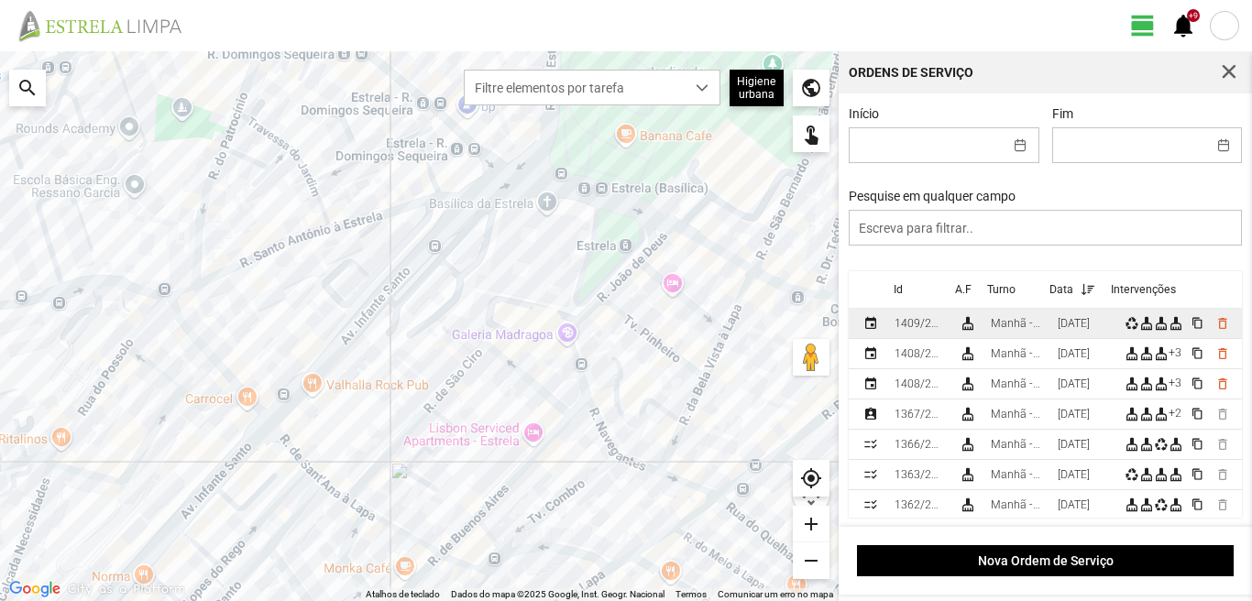
click at [1090, 324] on div "[DATE]" at bounding box center [1074, 323] width 32 height 13
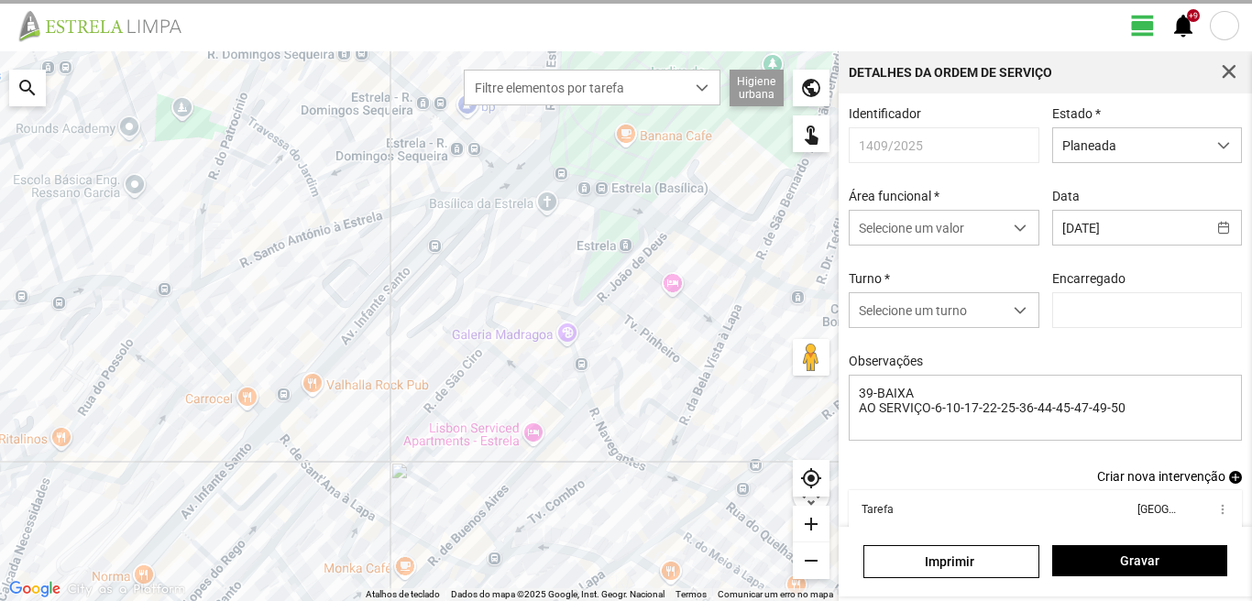
type input "[PERSON_NAME]"
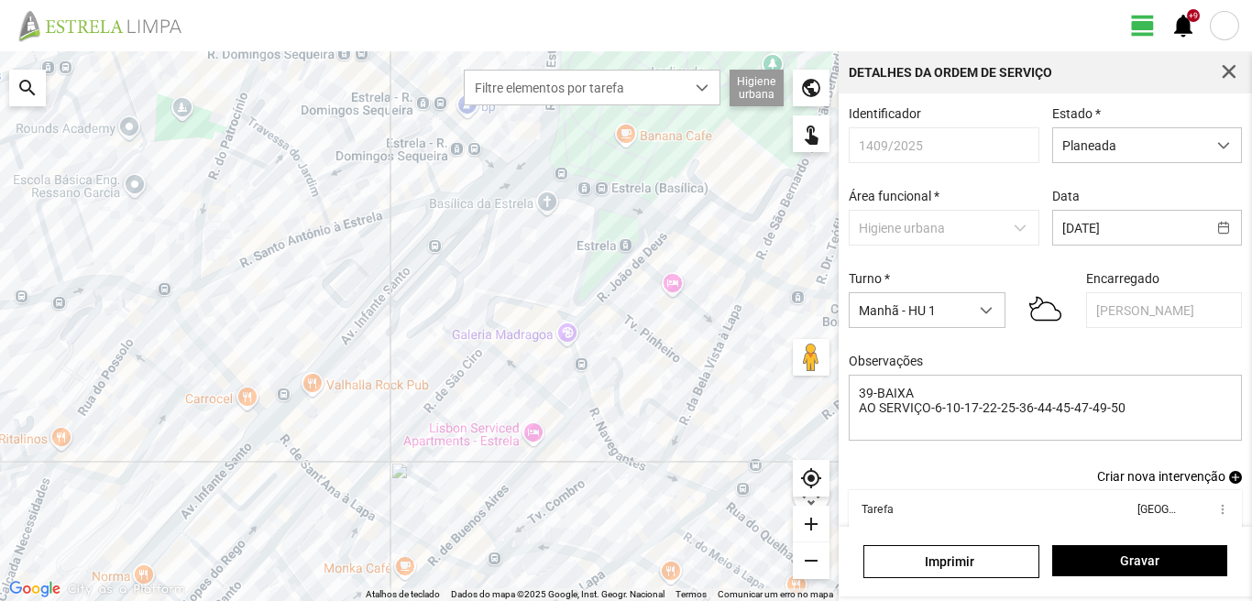
scroll to position [100, 0]
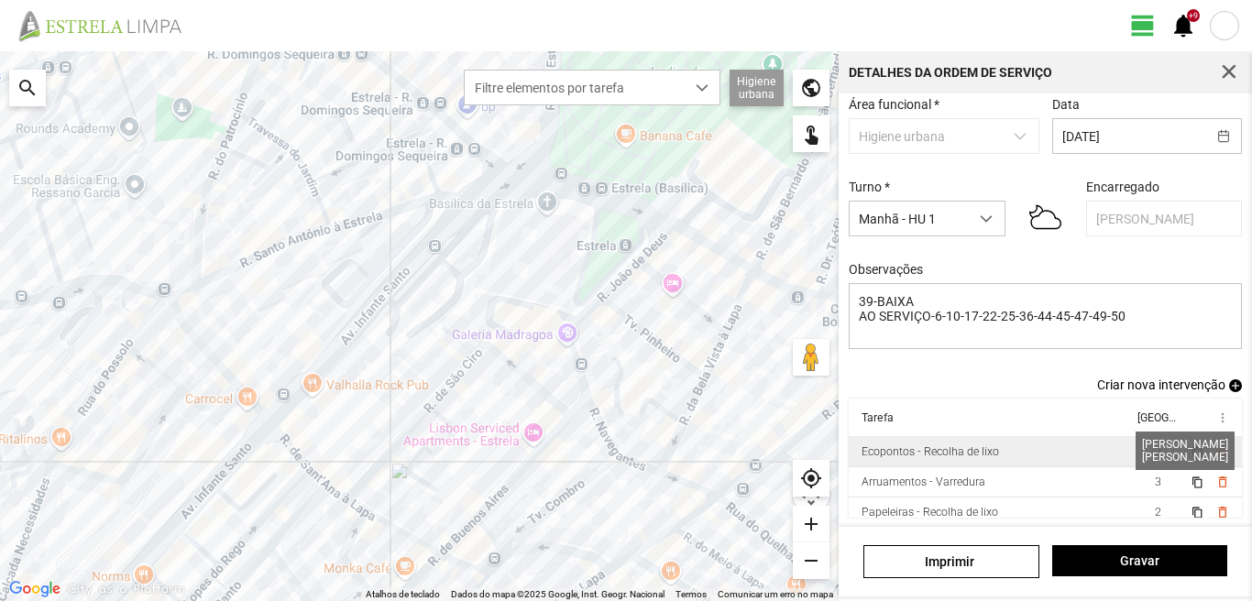
click at [1155, 449] on span "2" at bounding box center [1158, 452] width 6 height 13
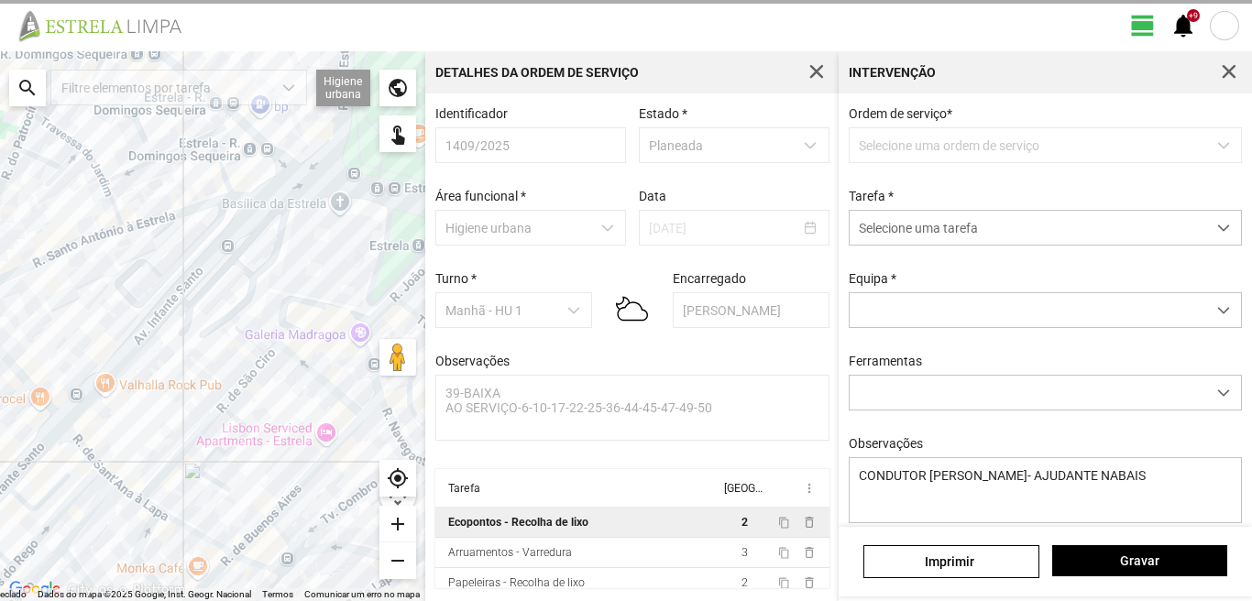
scroll to position [4, 0]
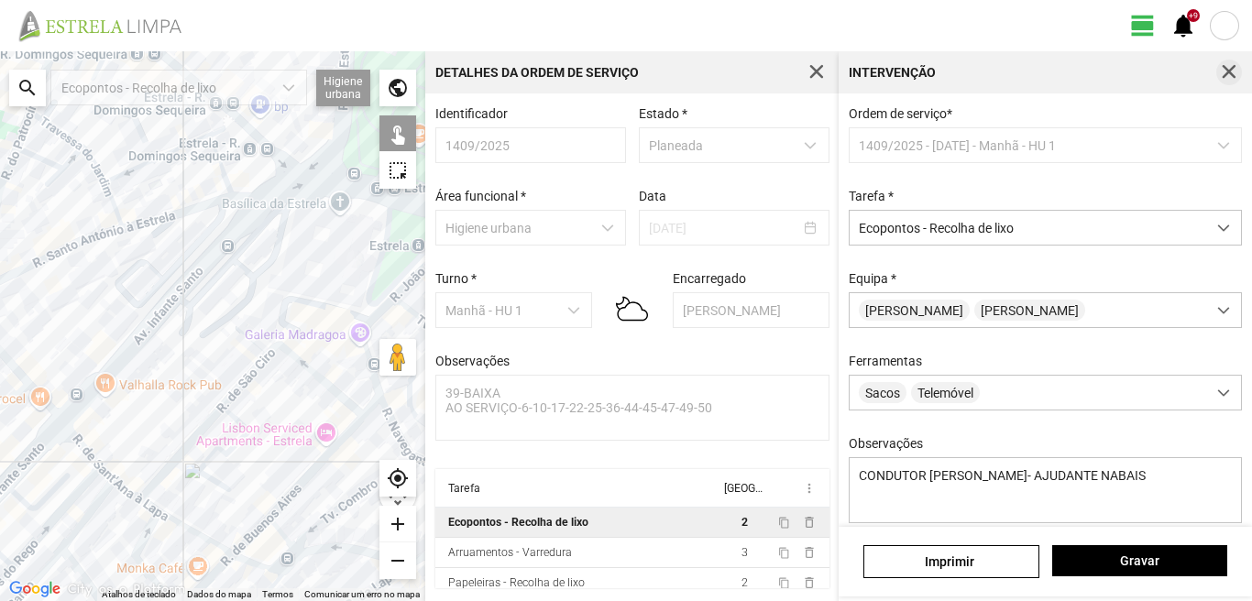
click at [1232, 77] on span "button" at bounding box center [1229, 72] width 17 height 17
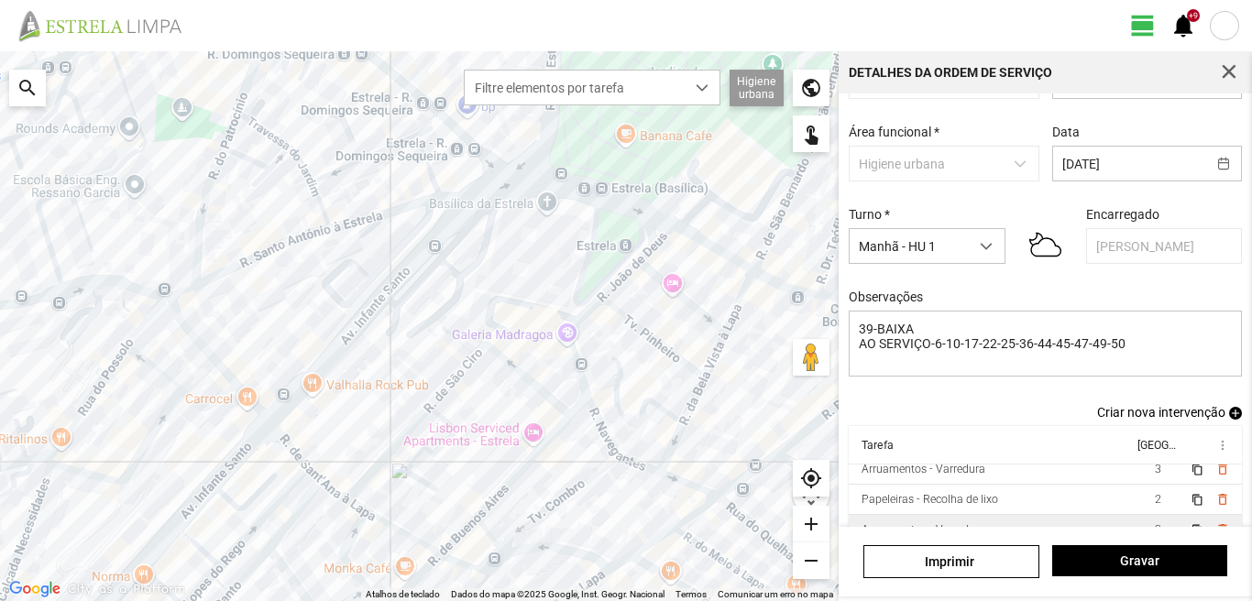
scroll to position [100, 0]
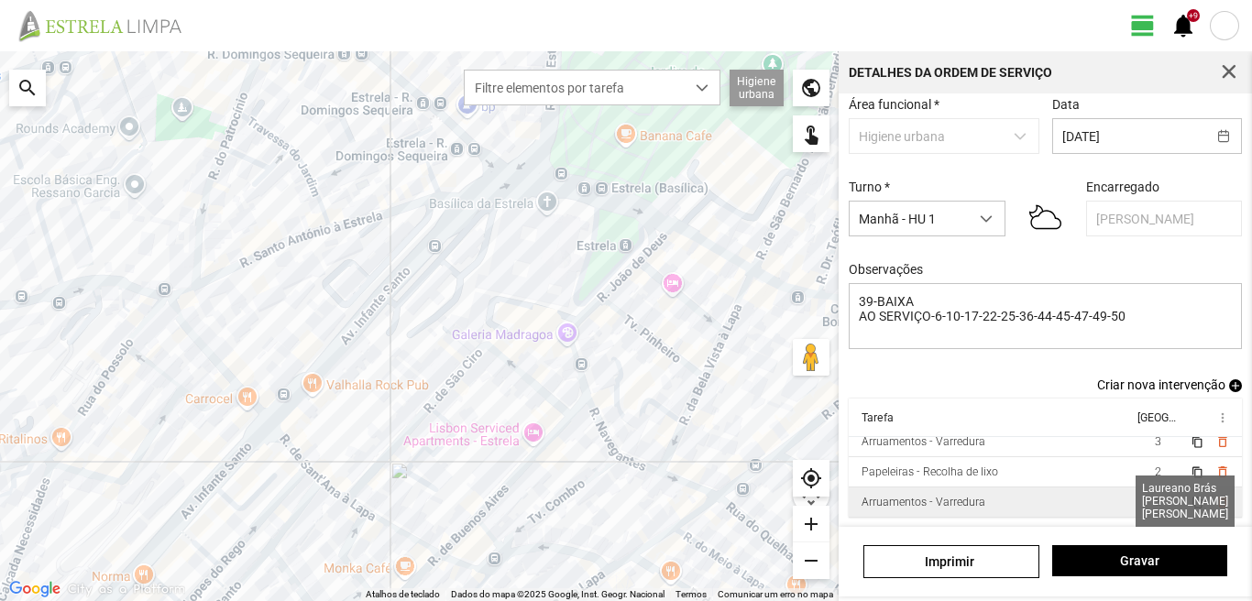
click at [1155, 501] on span "3" at bounding box center [1158, 502] width 6 height 13
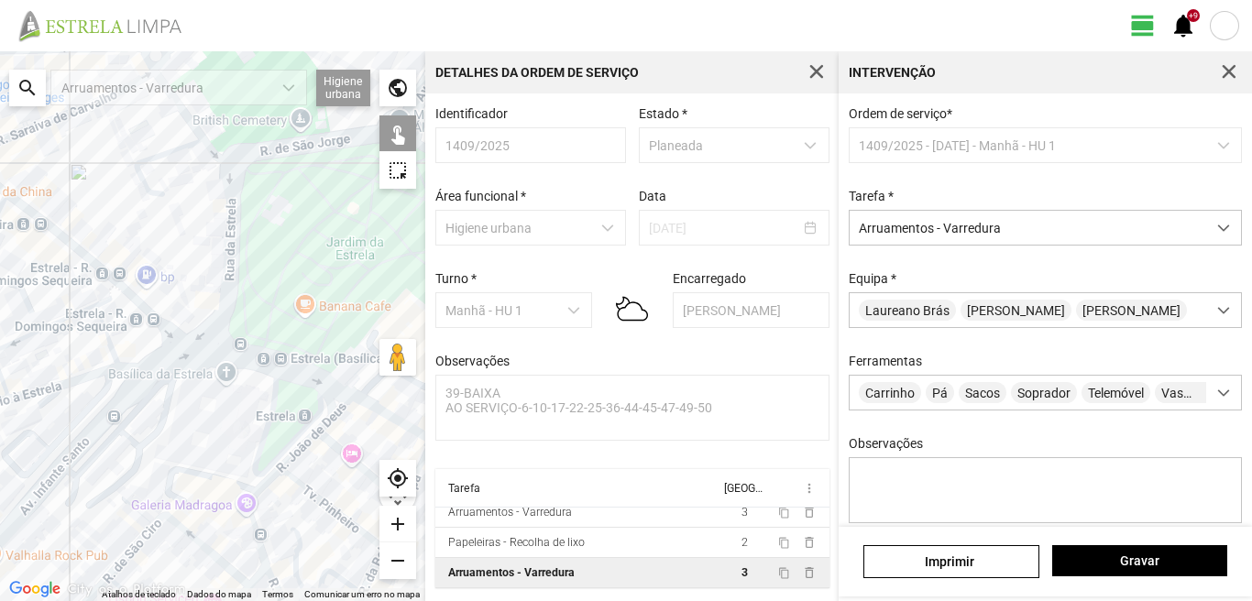
drag, startPoint x: 251, startPoint y: 281, endPoint x: 149, endPoint y: 426, distance: 177.5
click at [149, 426] on div at bounding box center [212, 326] width 425 height 550
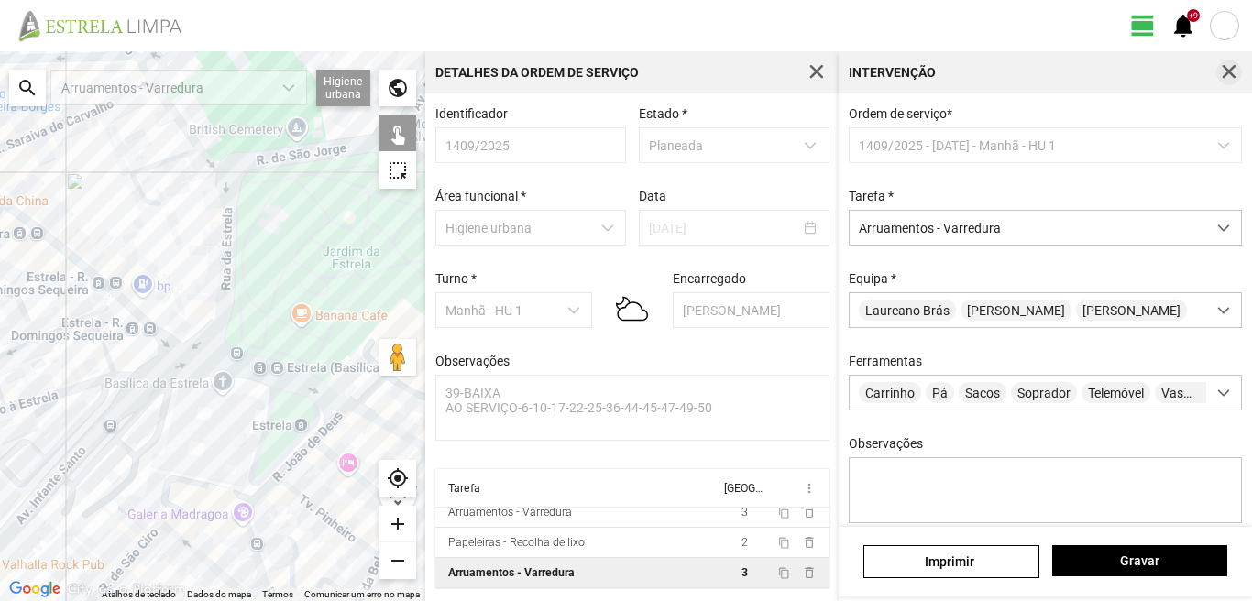
click at [1224, 64] on span "button" at bounding box center [1229, 72] width 17 height 17
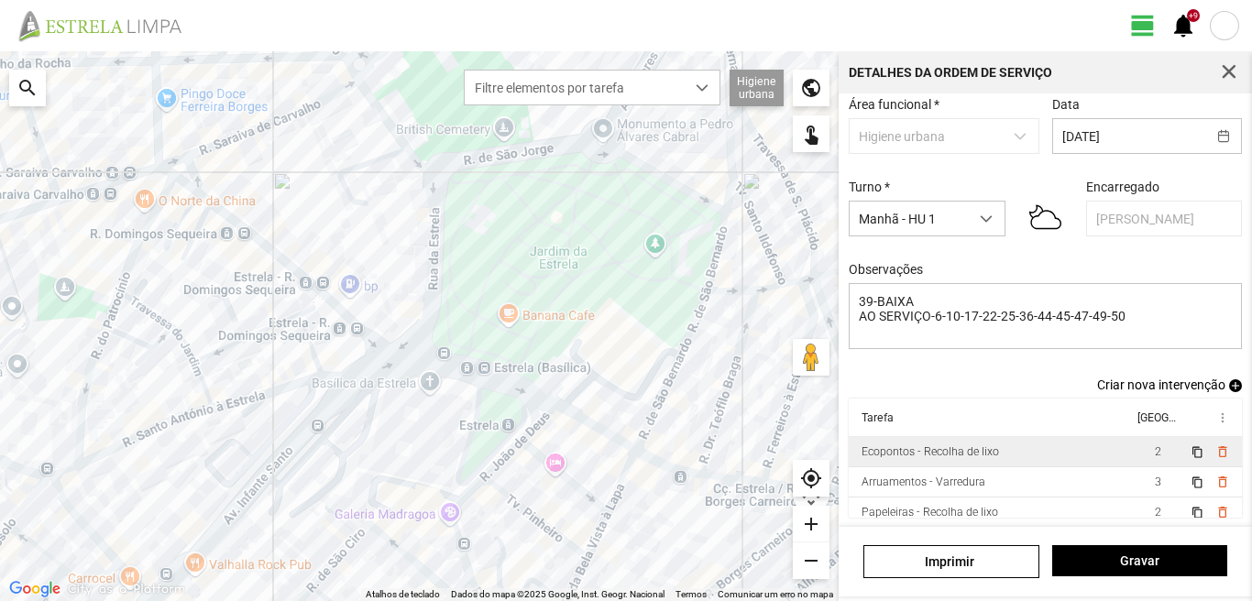
click at [1229, 385] on span "add" at bounding box center [1235, 386] width 13 height 13
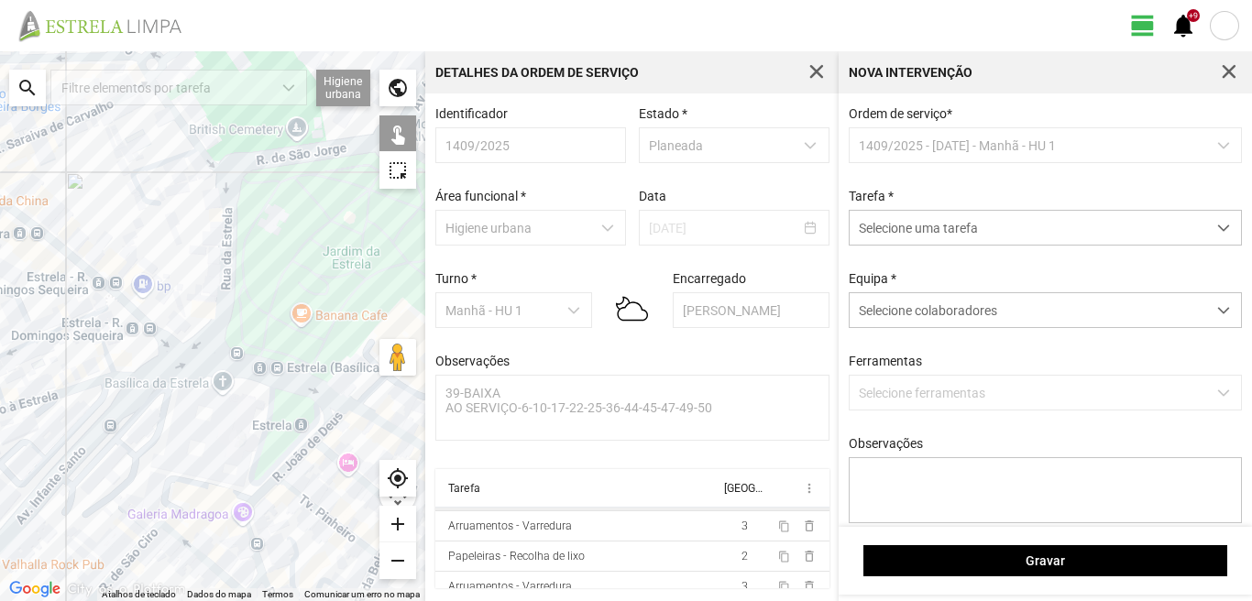
scroll to position [40, 0]
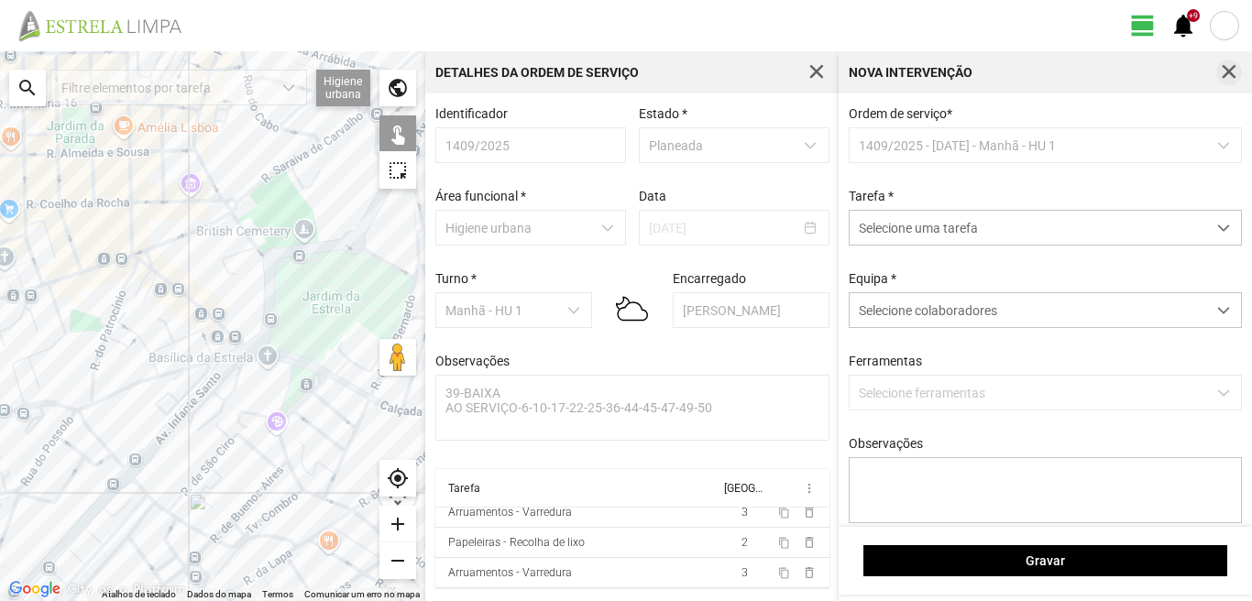
click at [1227, 69] on span "button" at bounding box center [1229, 72] width 17 height 17
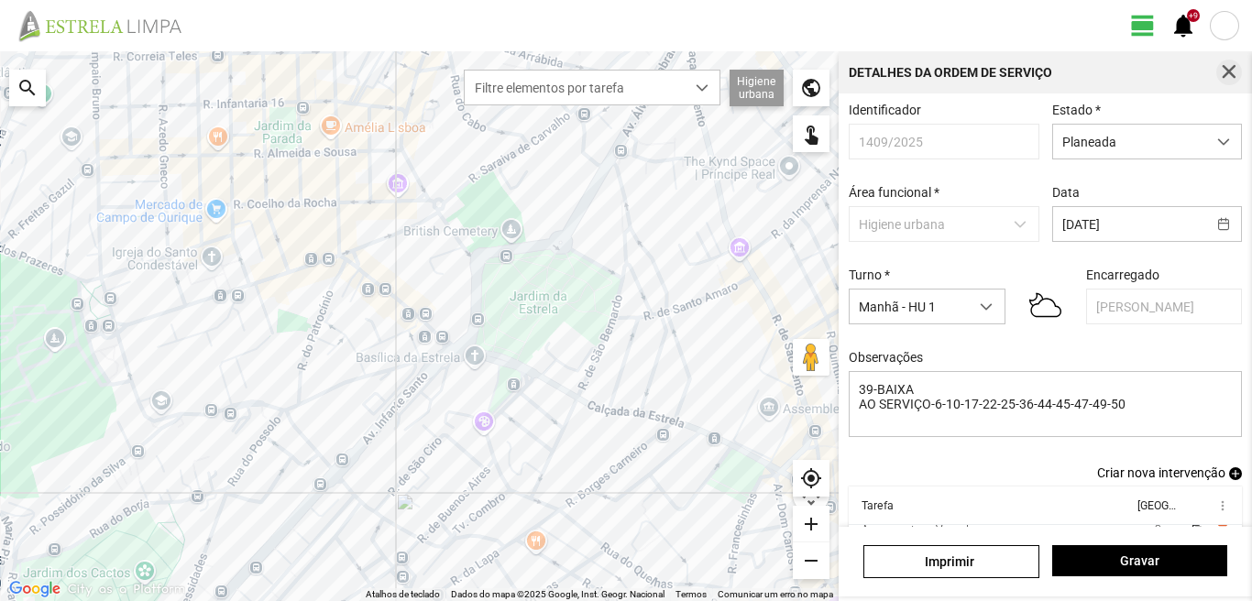
click at [1220, 72] on button "button" at bounding box center [1230, 73] width 26 height 26
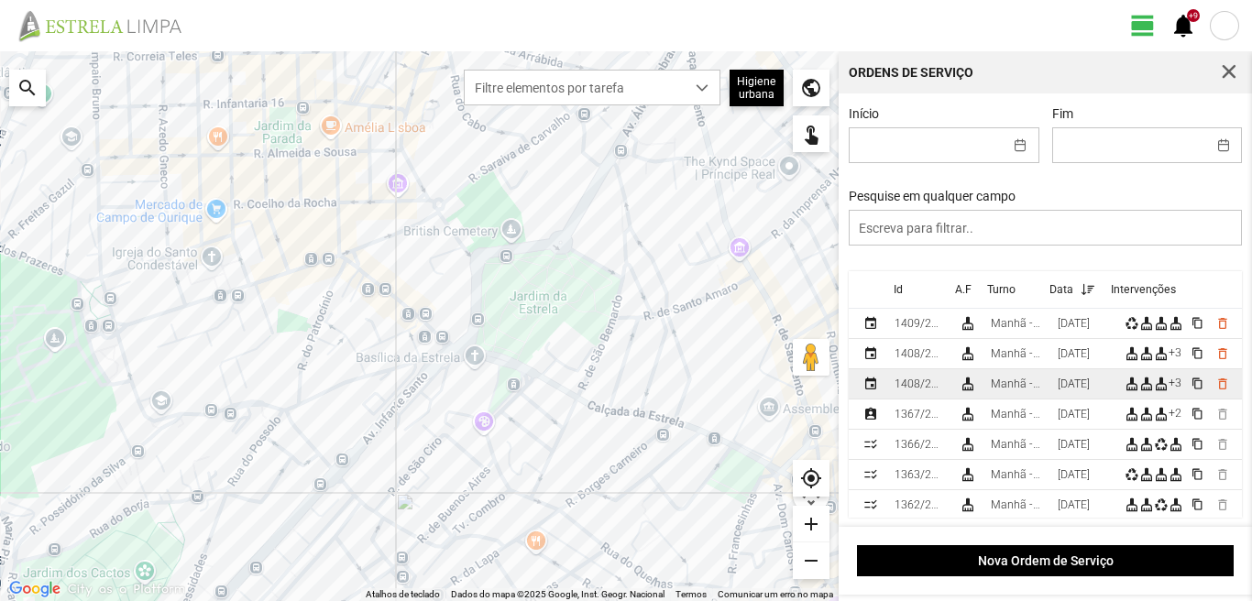
click at [1061, 386] on td "[DATE]" at bounding box center [1084, 384] width 67 height 30
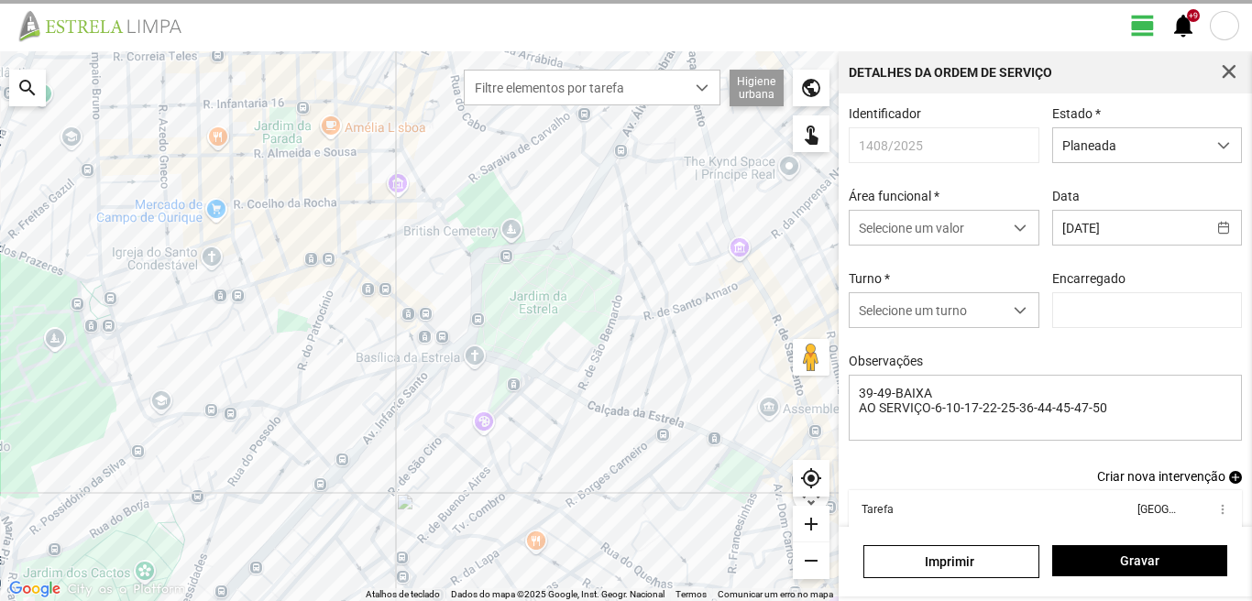
type input "[PERSON_NAME]"
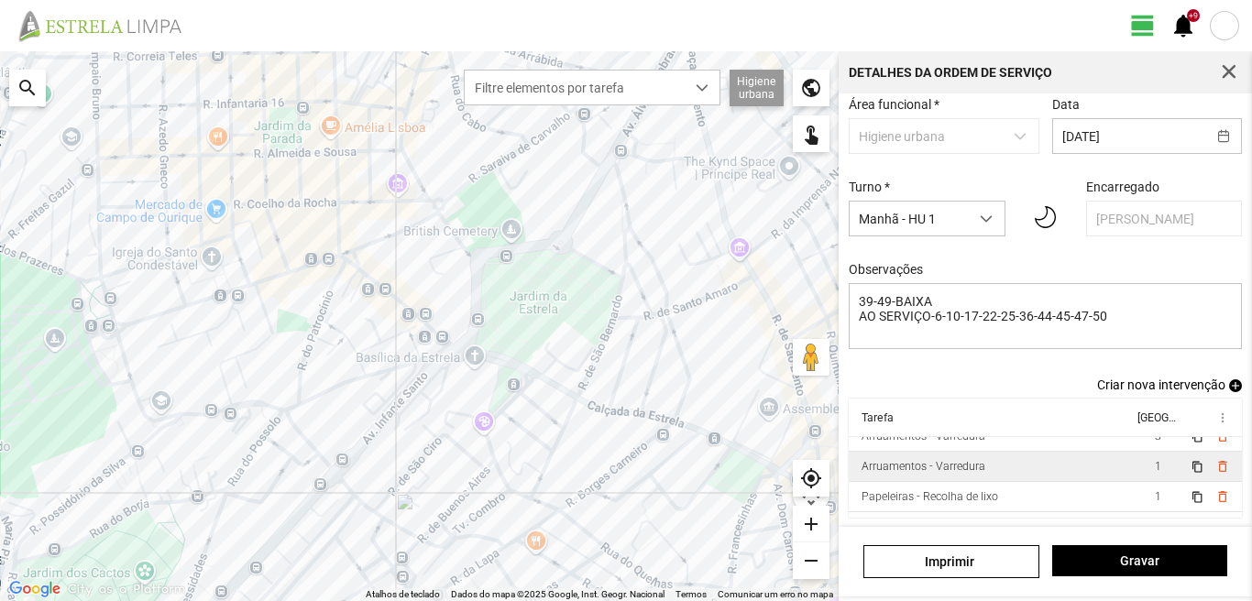
scroll to position [101, 0]
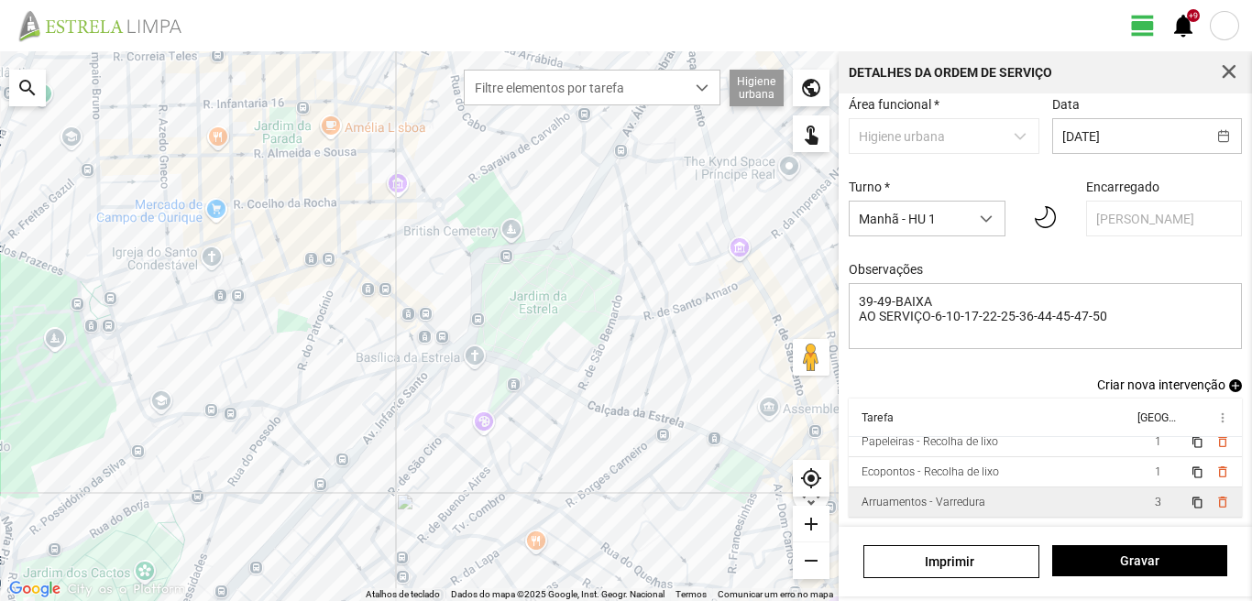
click at [1138, 495] on td "3" at bounding box center [1157, 503] width 51 height 30
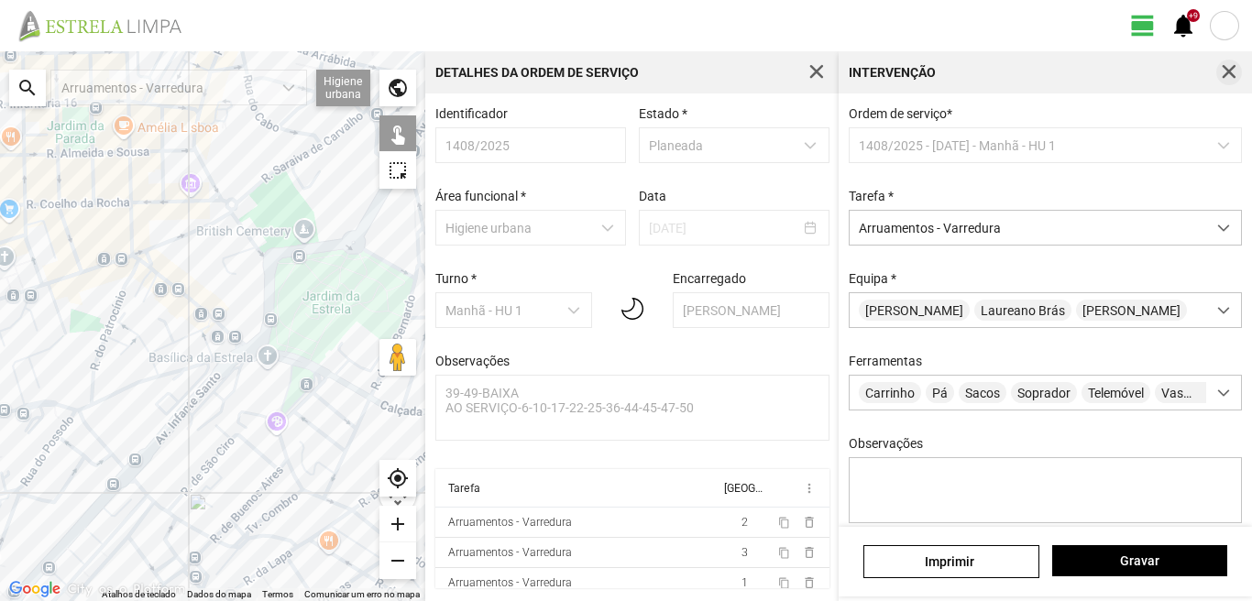
click at [1238, 71] on span "button" at bounding box center [1229, 72] width 17 height 17
